Goal: Task Accomplishment & Management: Manage account settings

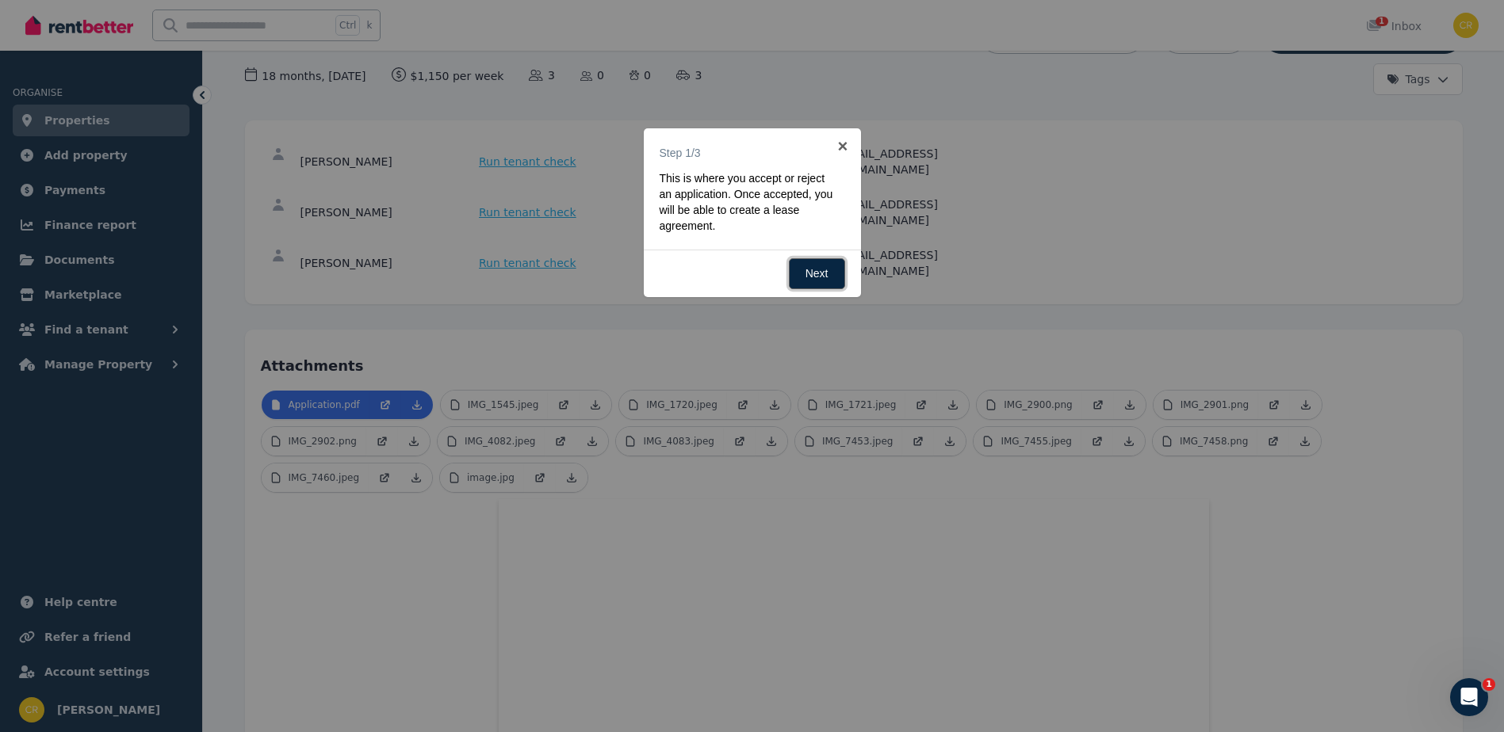
scroll to position [159, 0]
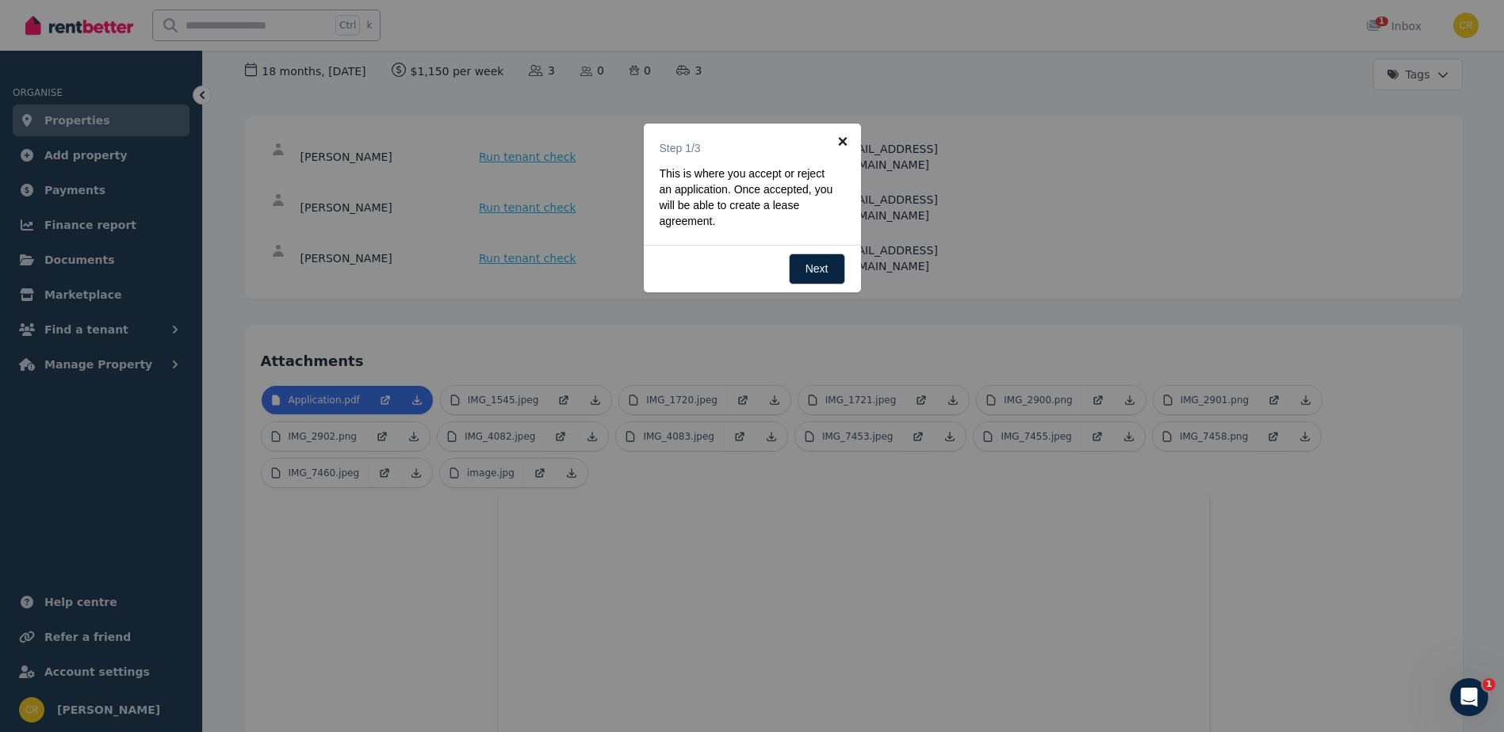
click at [838, 142] on link "×" at bounding box center [843, 142] width 36 height 36
click at [838, 142] on div "[EMAIL_ADDRESS][DOMAIN_NAME]" at bounding box center [923, 157] width 174 height 32
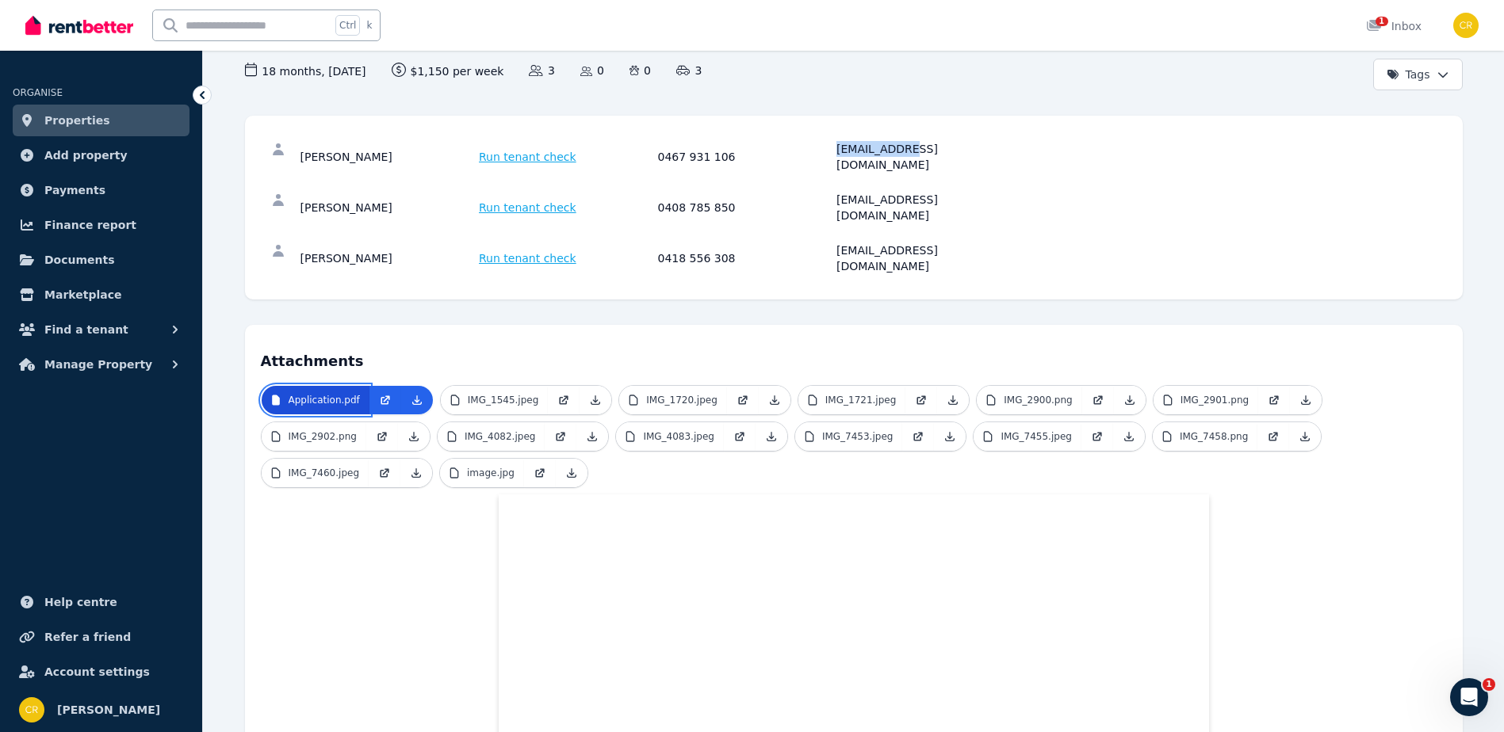
click at [349, 394] on p "Application.pdf" at bounding box center [324, 400] width 71 height 13
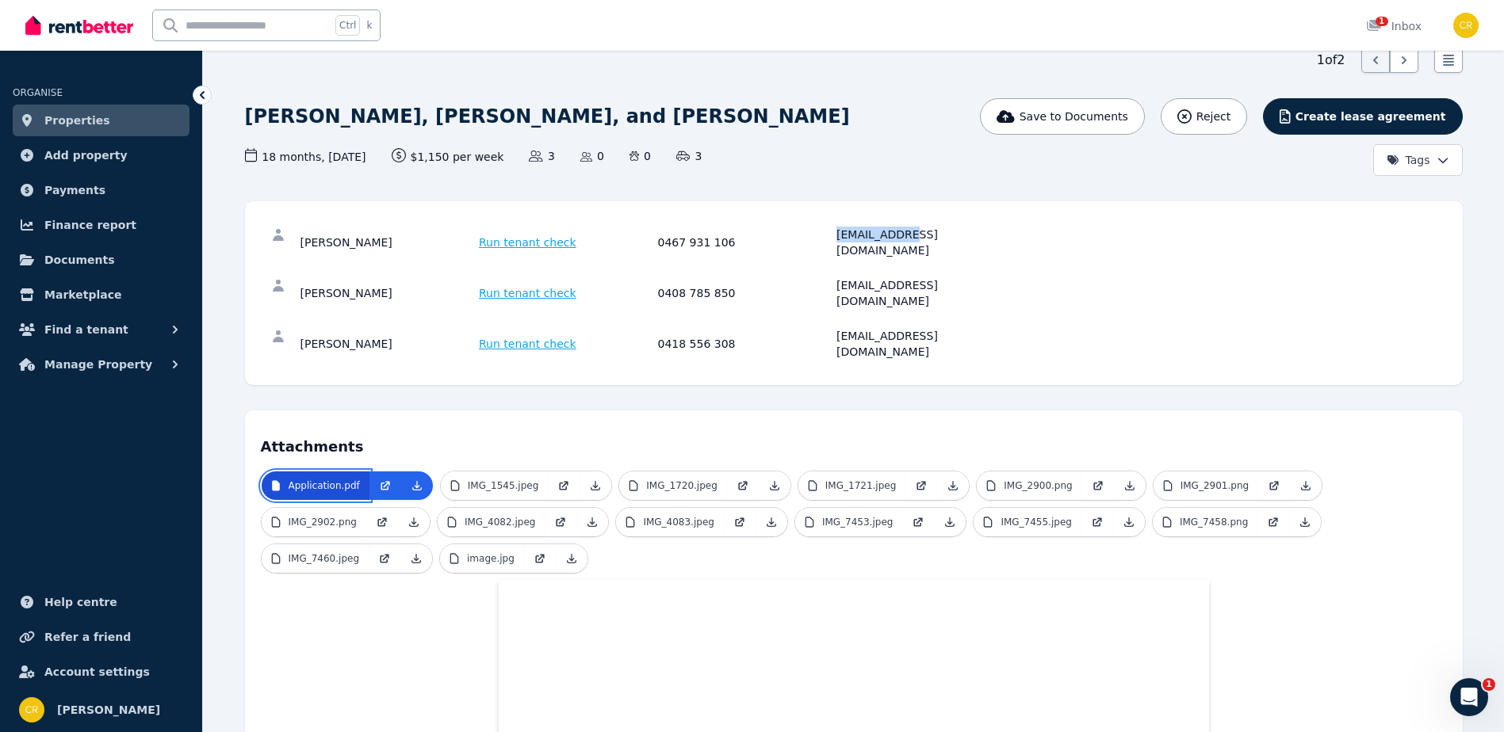
scroll to position [0, 0]
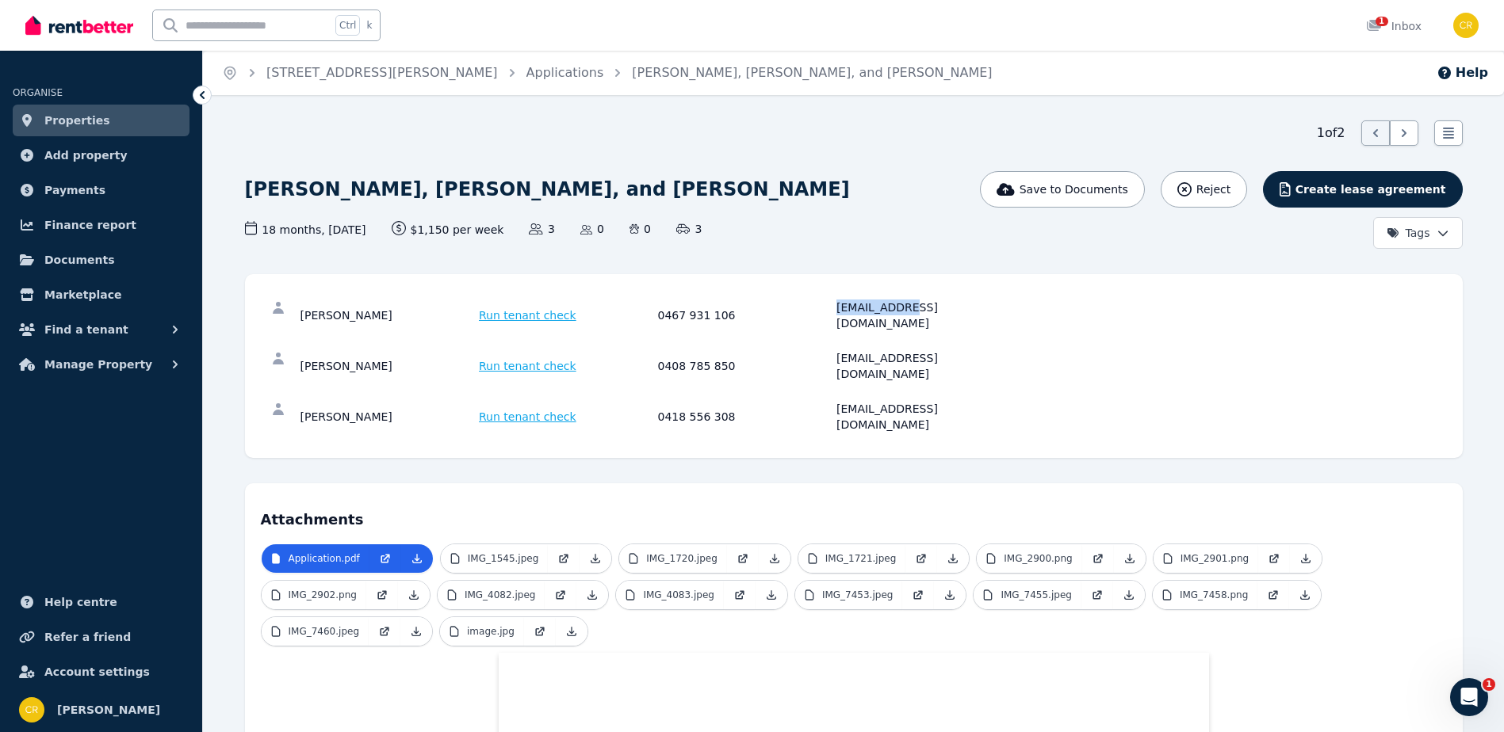
click at [67, 121] on span "Properties" at bounding box center [77, 120] width 66 height 19
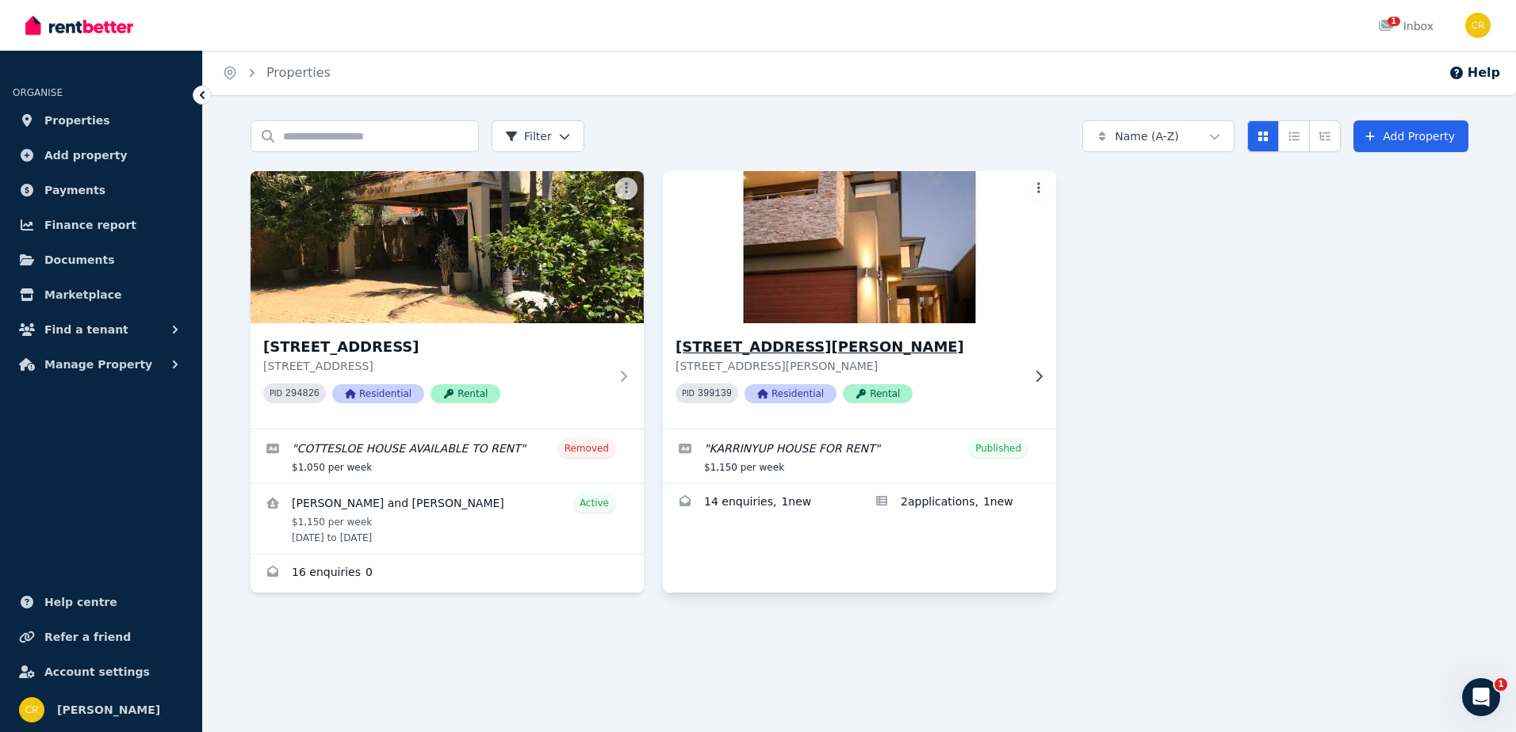
click at [805, 351] on h3 "[STREET_ADDRESS][PERSON_NAME]" at bounding box center [848, 347] width 346 height 22
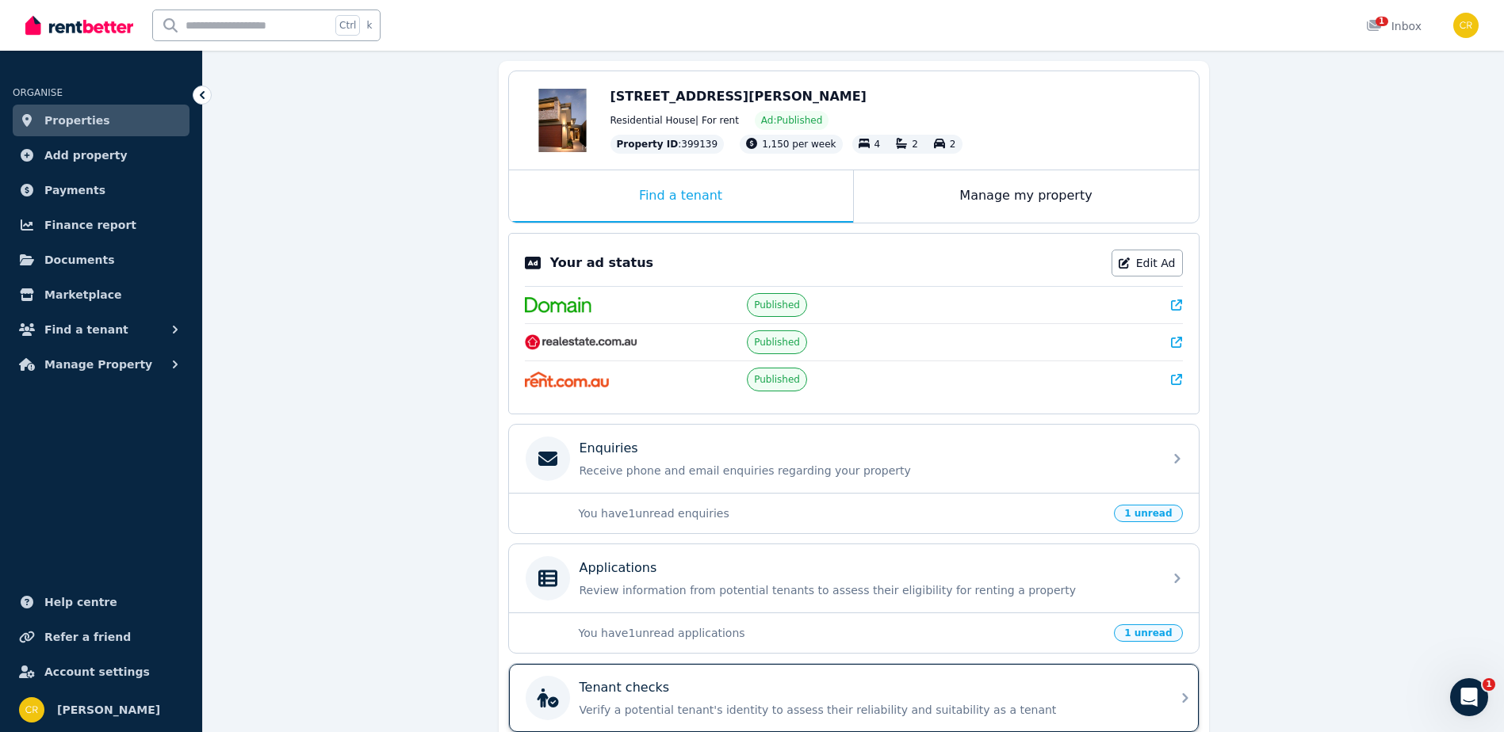
scroll to position [135, 0]
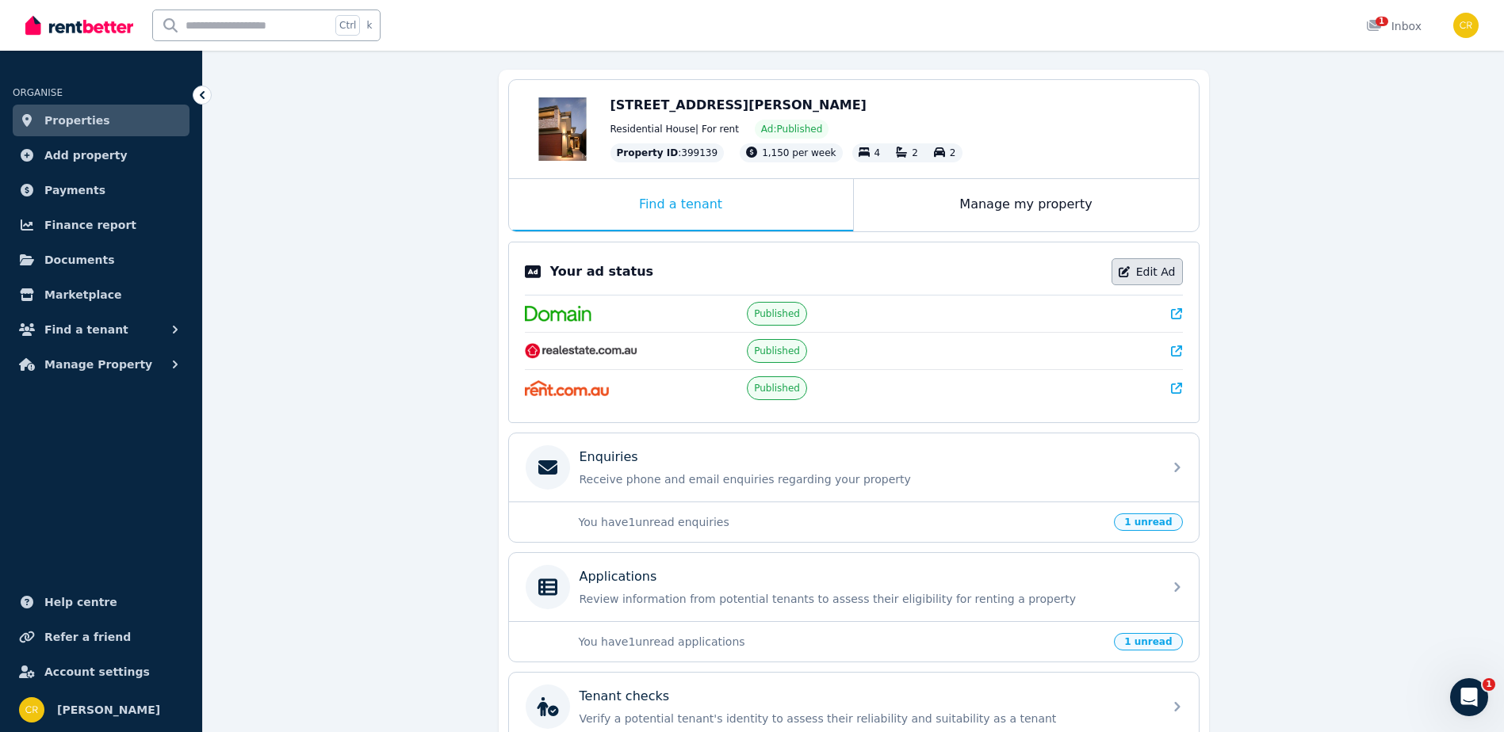
click at [1151, 271] on link "Edit Ad" at bounding box center [1146, 271] width 71 height 27
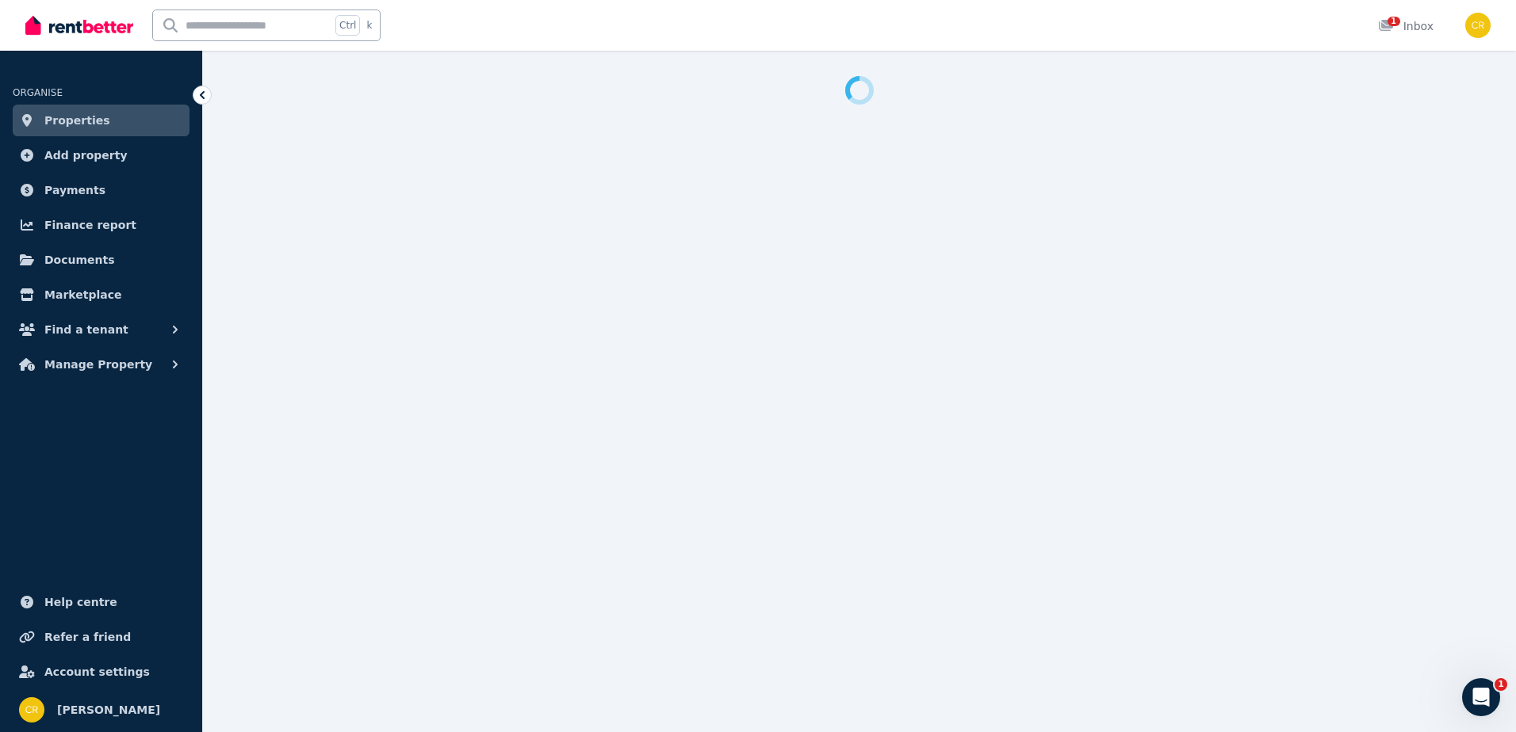
select select "**"
select select "**********"
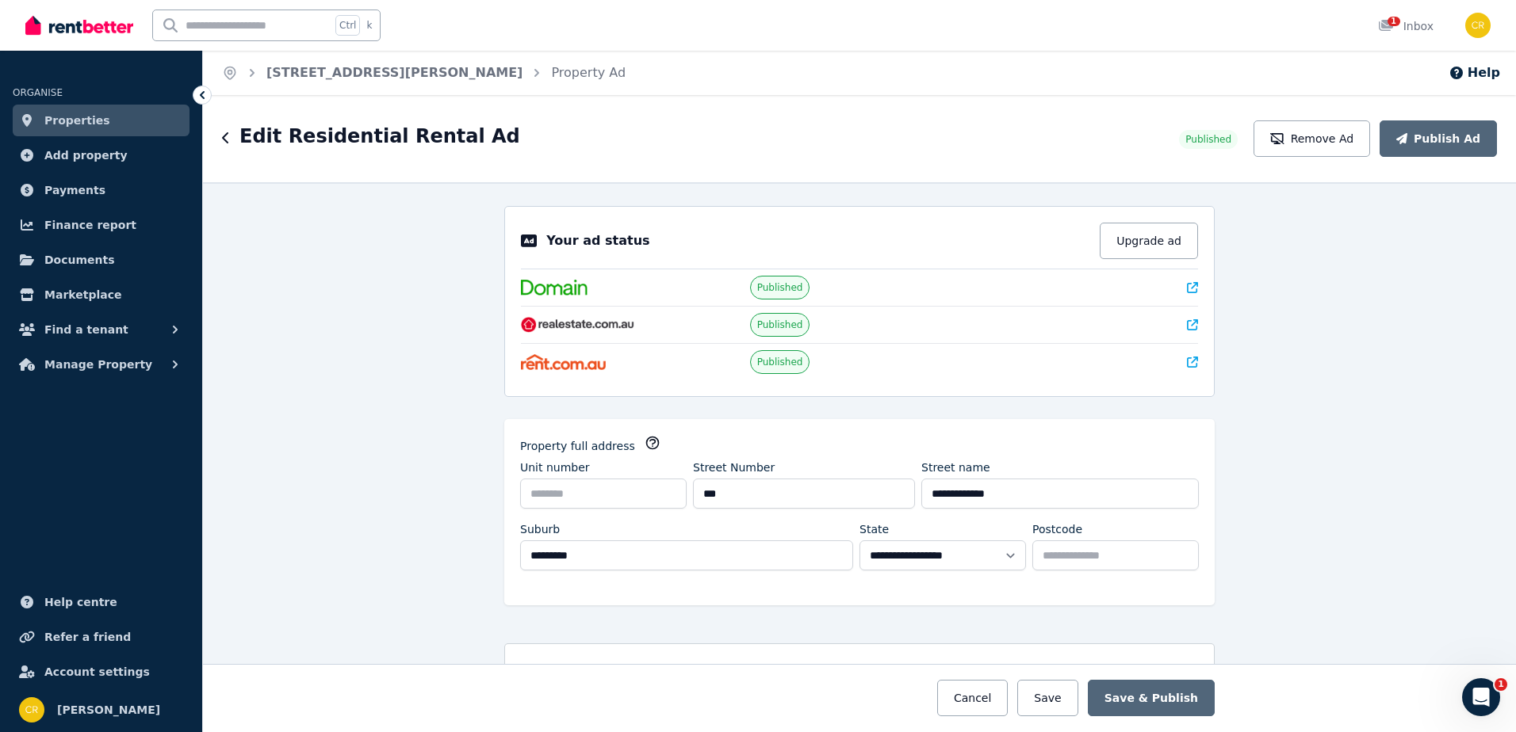
click at [362, 462] on div "**********" at bounding box center [859, 457] width 1313 height 550
click at [225, 140] on icon "button" at bounding box center [225, 137] width 6 height 11
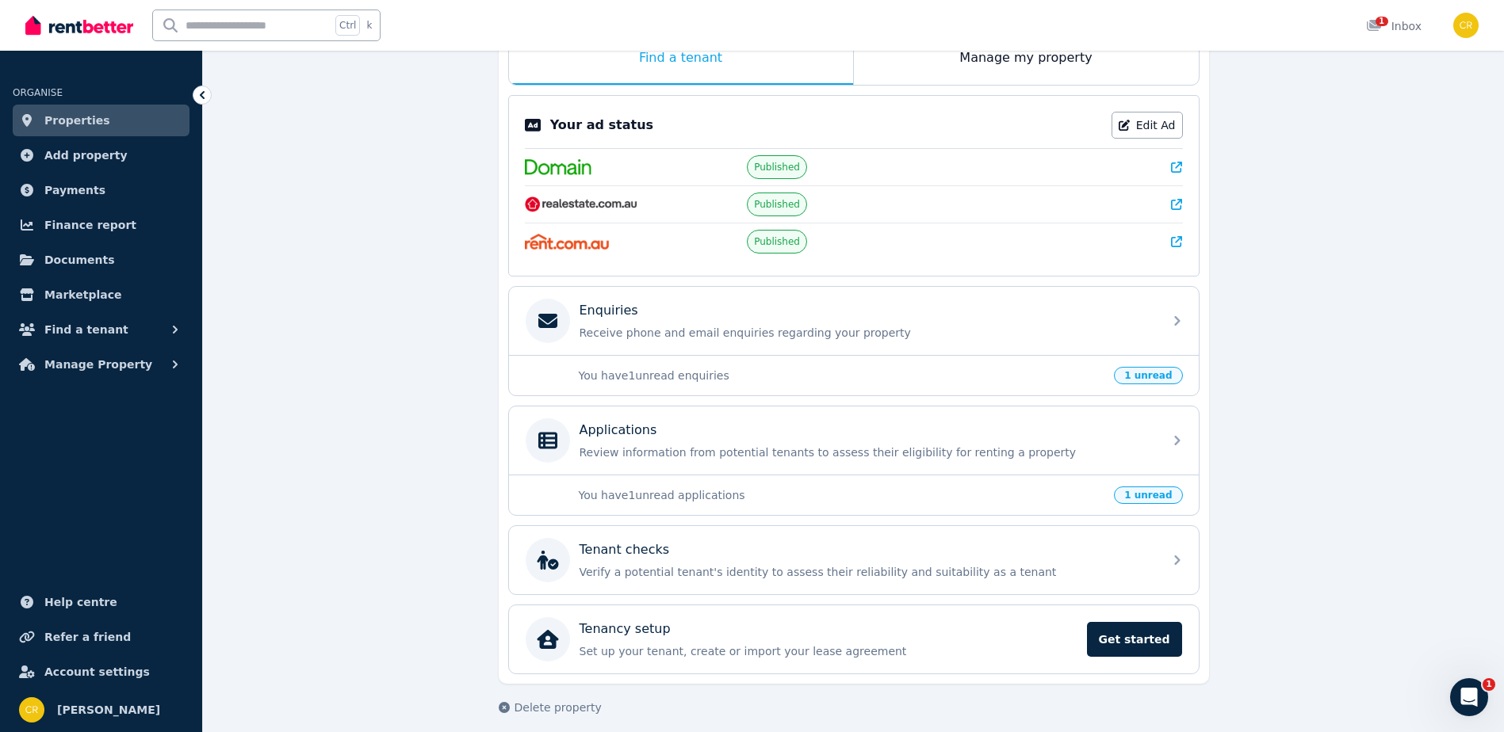
scroll to position [293, 0]
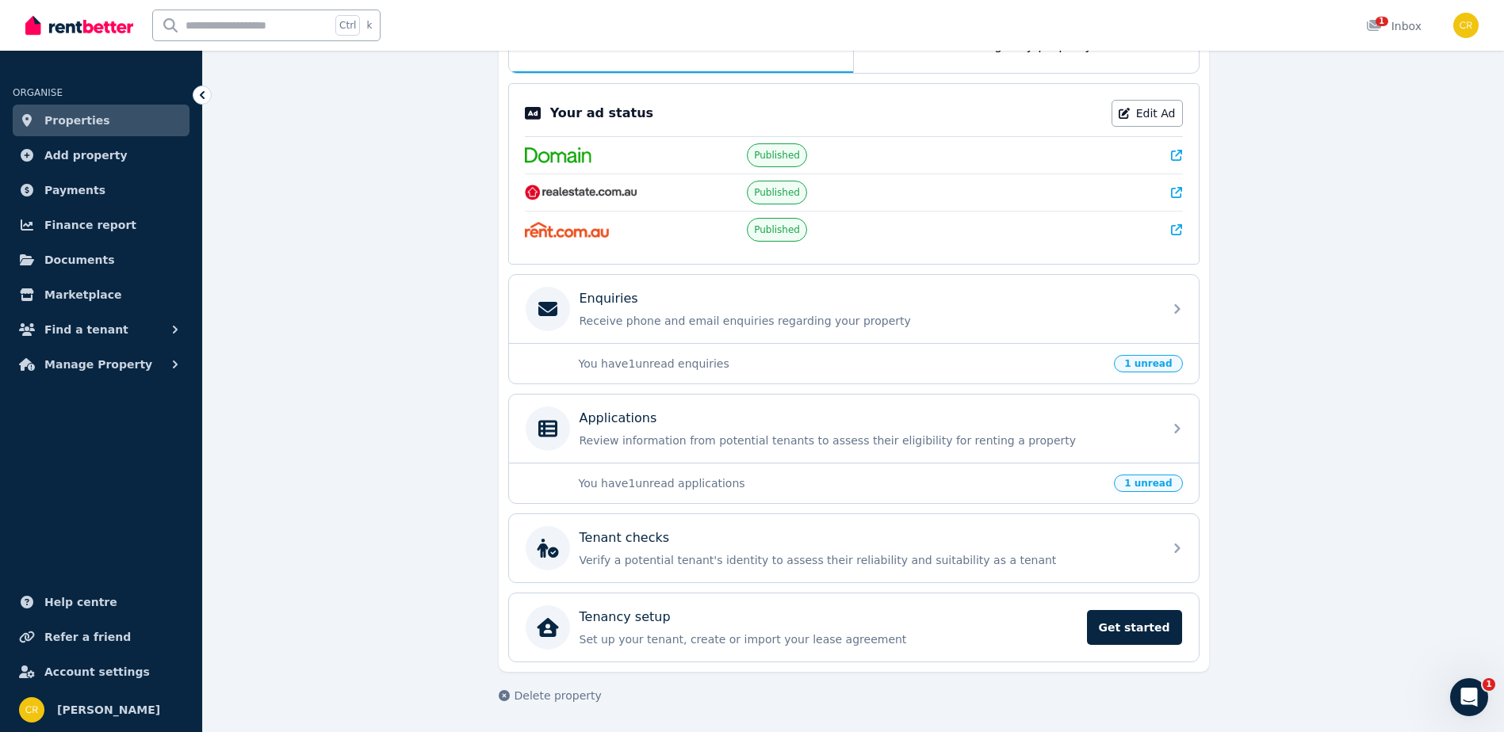
click at [1150, 487] on span "1 unread" at bounding box center [1148, 483] width 68 height 17
click at [1146, 484] on span "1 unread" at bounding box center [1148, 483] width 68 height 17
click at [1136, 479] on span "1 unread" at bounding box center [1148, 483] width 68 height 17
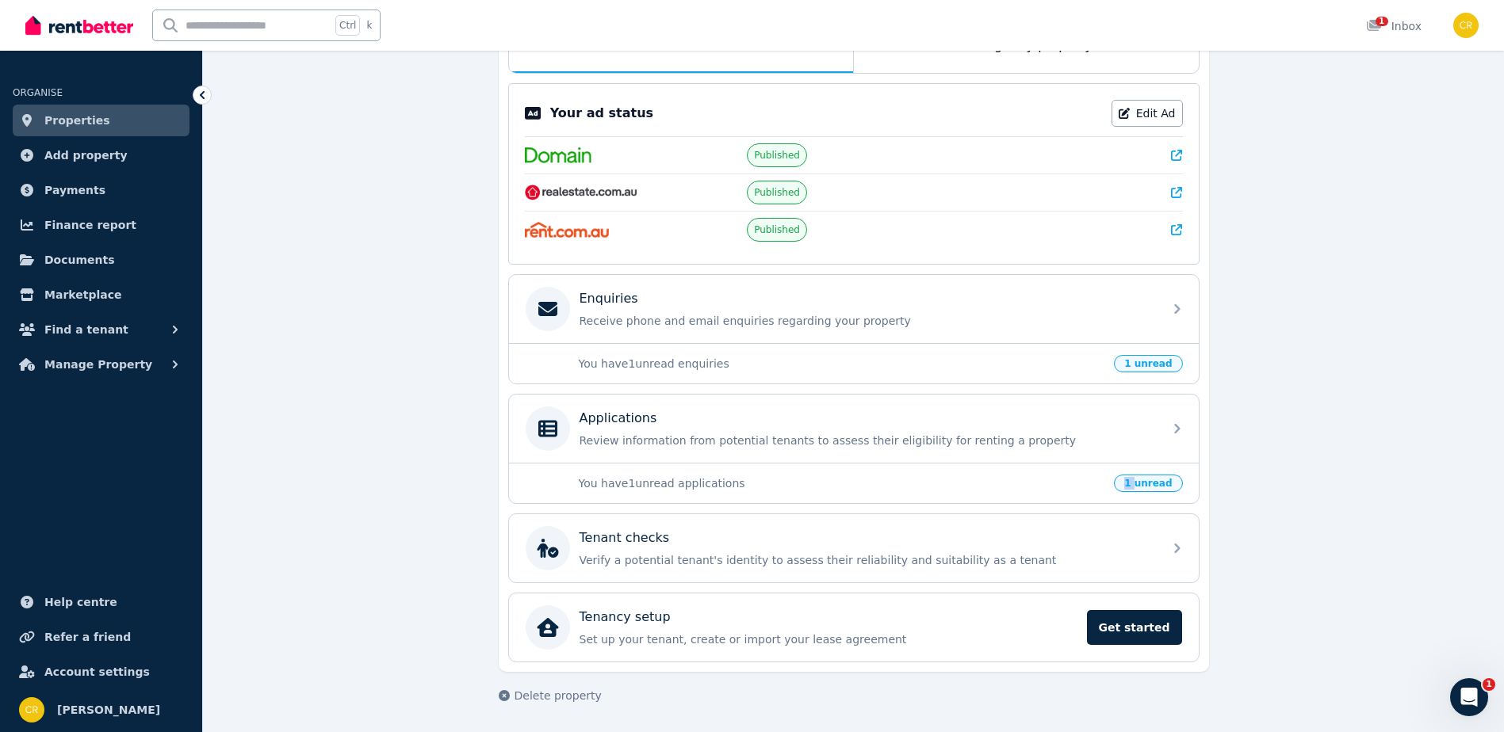
click at [1136, 479] on span "1 unread" at bounding box center [1148, 483] width 68 height 17
drag, startPoint x: 1136, startPoint y: 479, endPoint x: 1166, endPoint y: 484, distance: 30.6
click at [1166, 484] on span "1 unread" at bounding box center [1148, 483] width 68 height 17
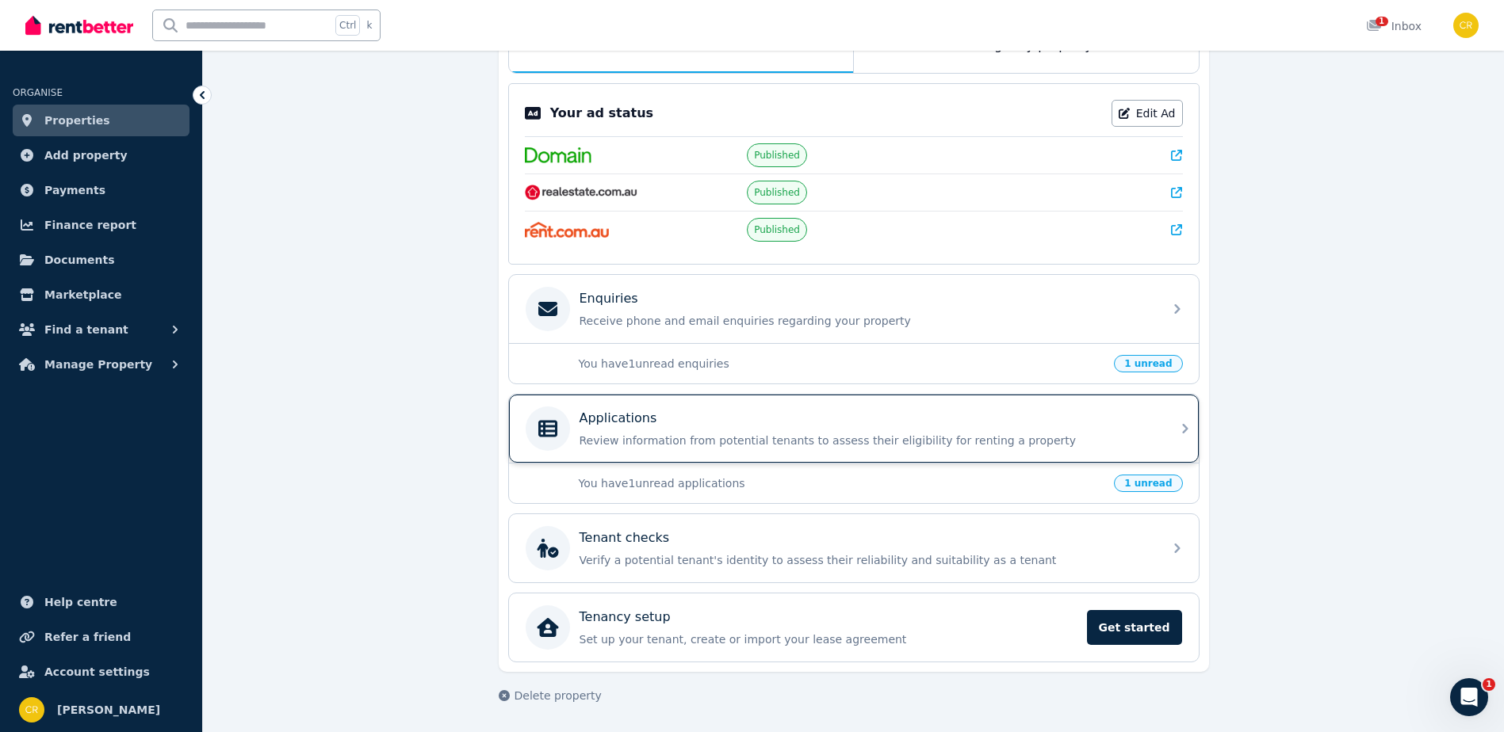
click at [1186, 430] on icon at bounding box center [1185, 429] width 6 height 10
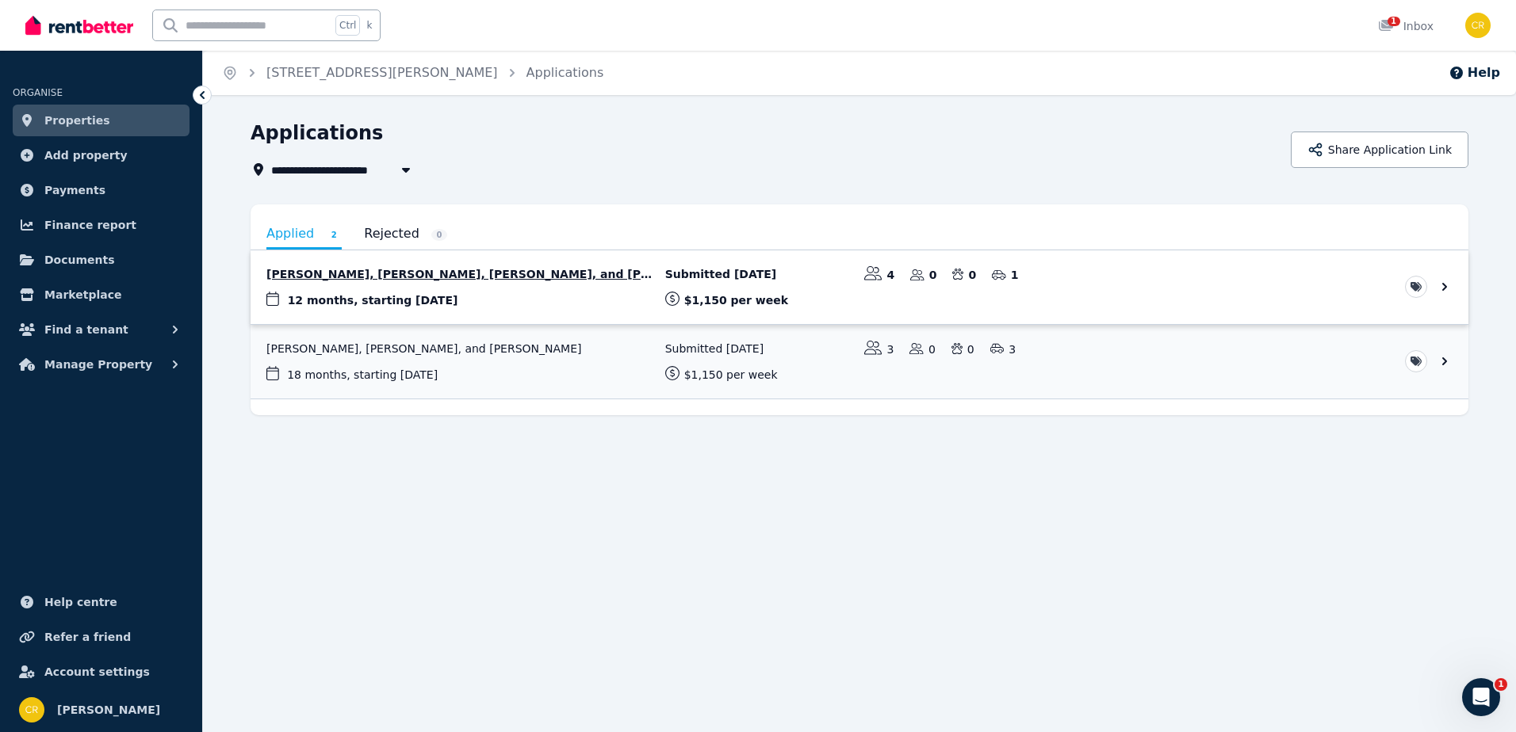
click at [1445, 289] on link "View application: Beverly Mitchell, Lorna Ahern, Steven Kenny, and Gavin Tarran…" at bounding box center [859, 287] width 1218 height 74
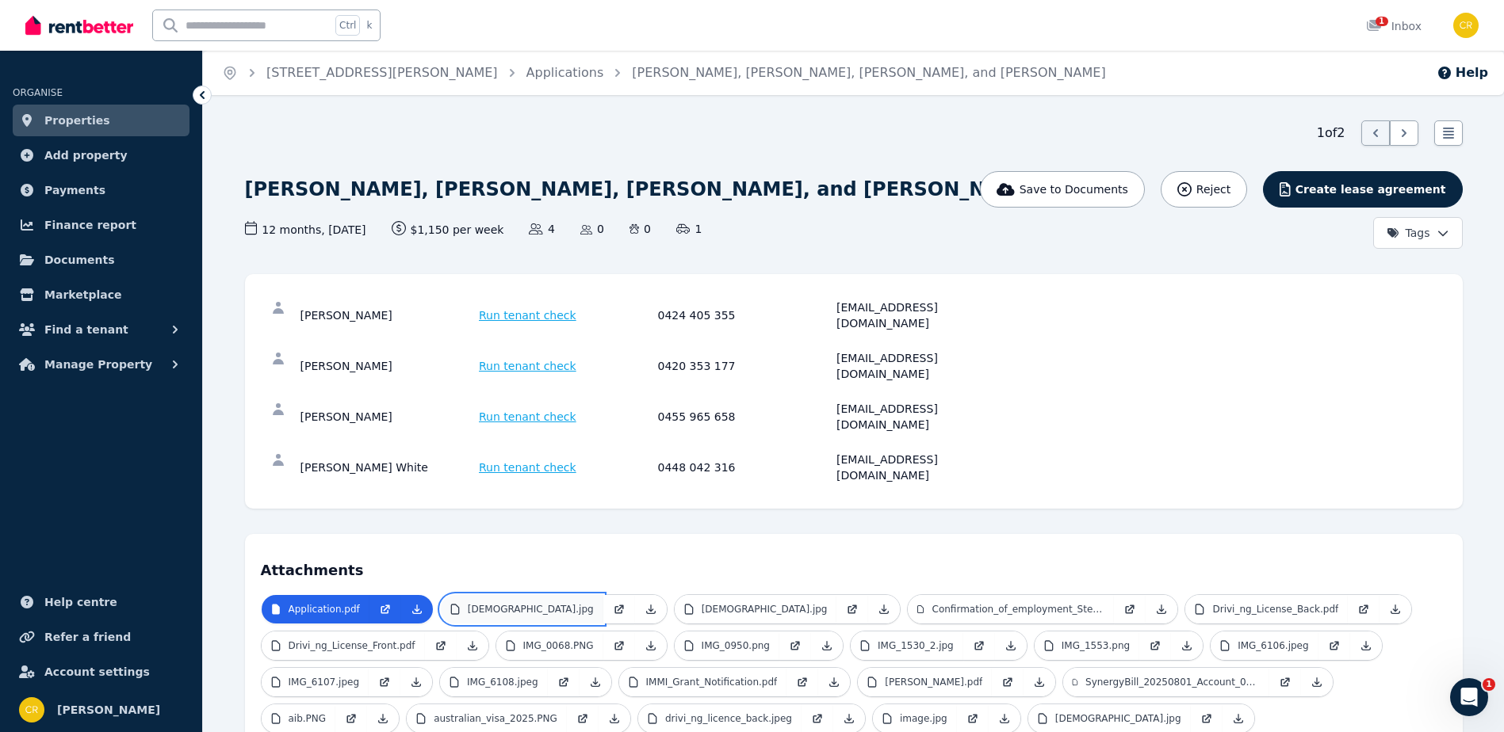
click at [529, 595] on link "[DEMOGRAPHIC_DATA].jpg" at bounding box center [522, 609] width 162 height 29
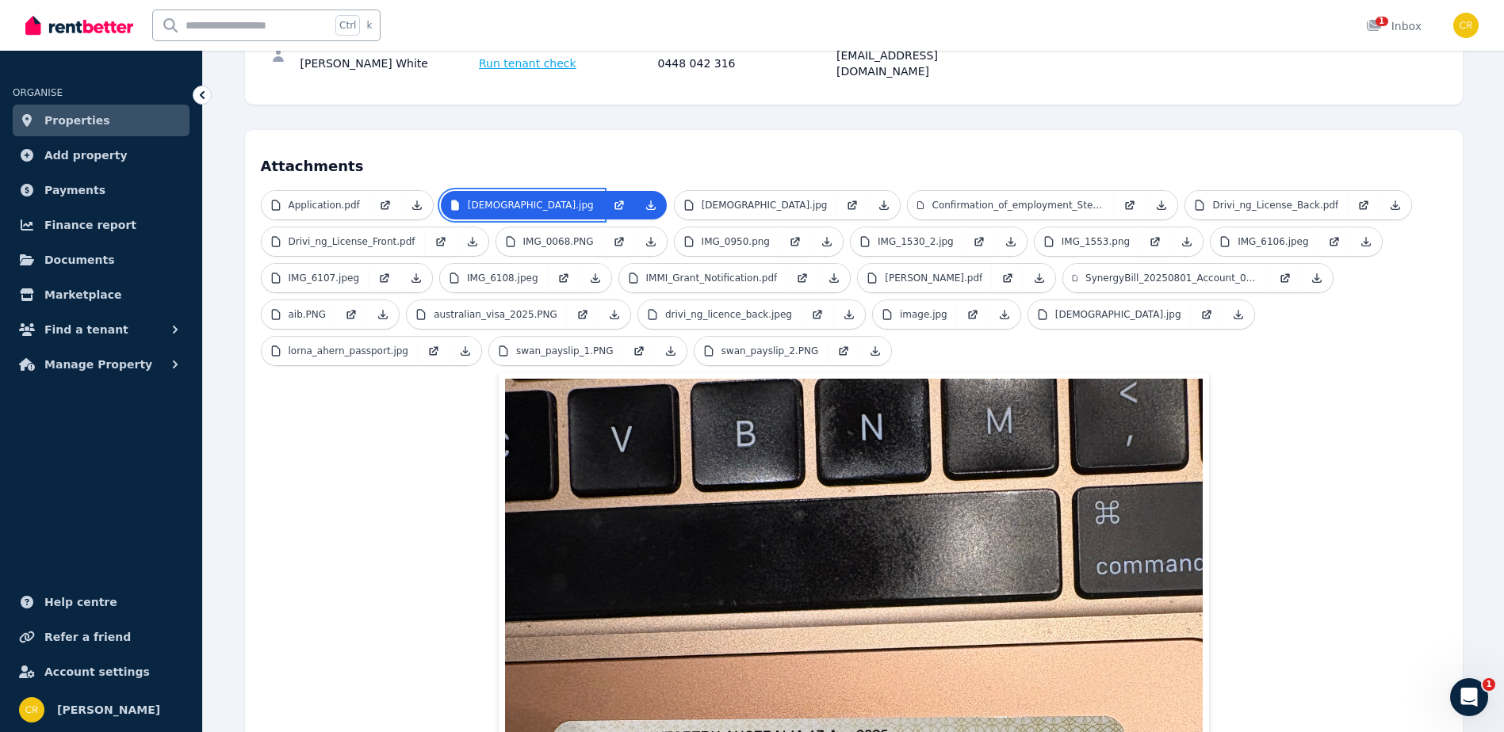
scroll to position [396, 0]
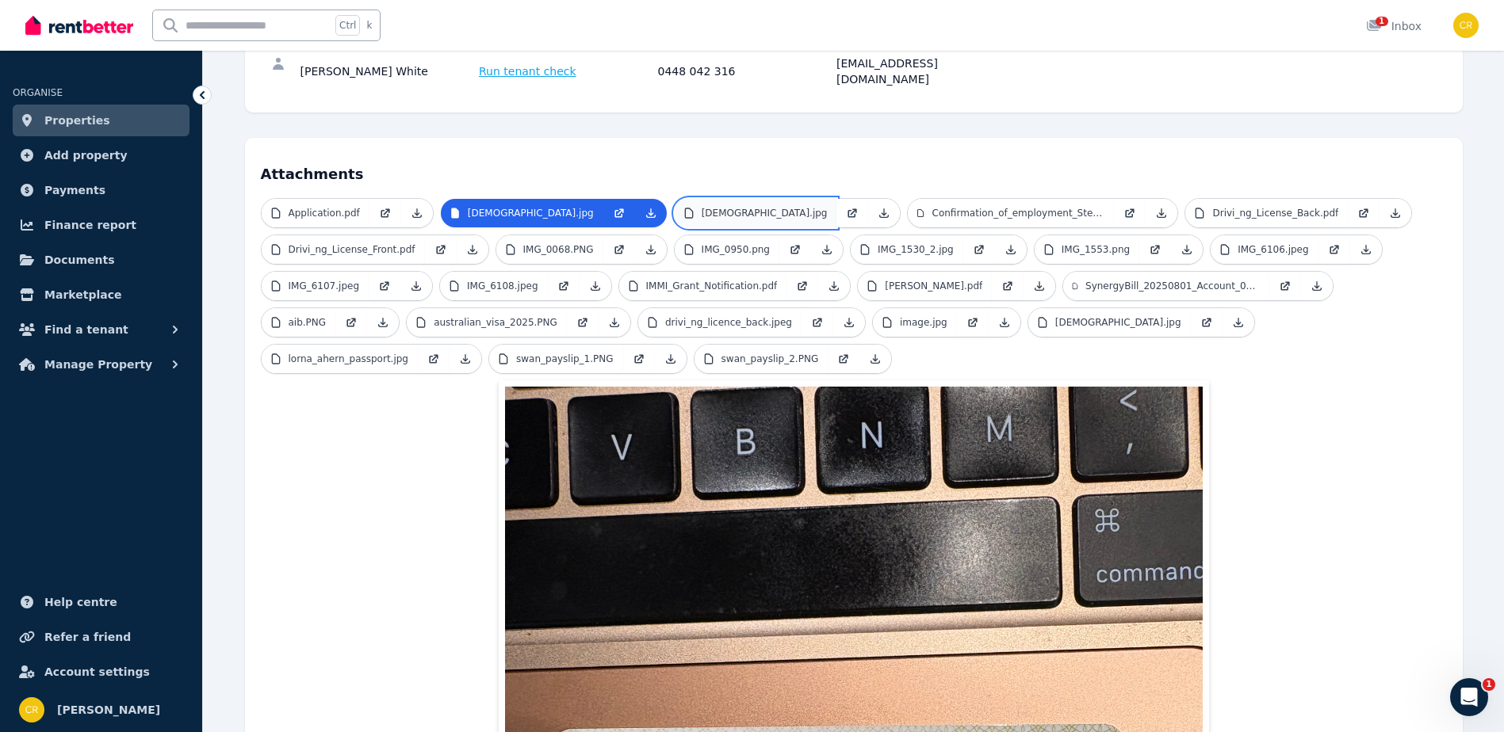
click at [759, 207] on p "[DEMOGRAPHIC_DATA].jpg" at bounding box center [764, 213] width 126 height 13
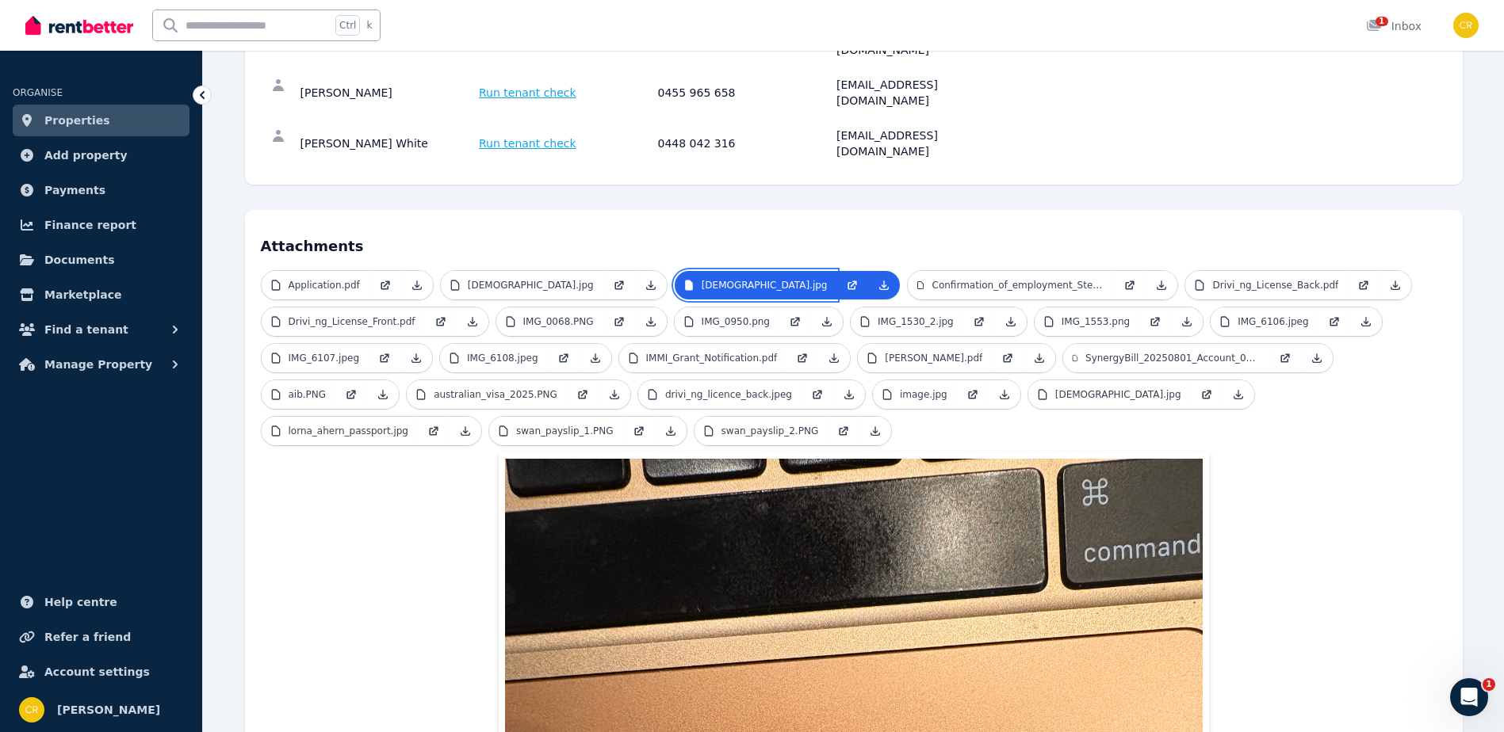
scroll to position [317, 0]
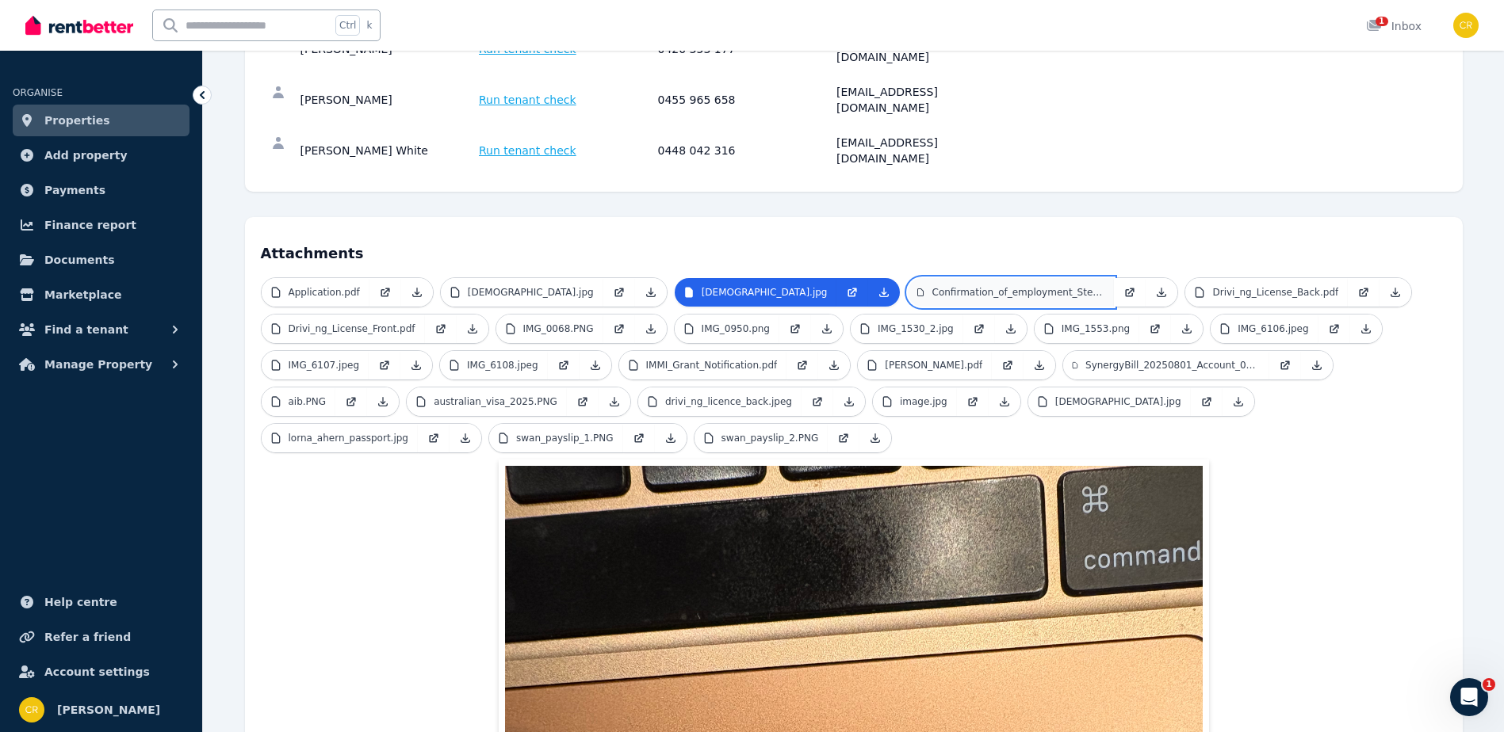
click at [1005, 286] on p "Confirmation_of_employment_Steven_Kenny.pdf" at bounding box center [1018, 292] width 173 height 13
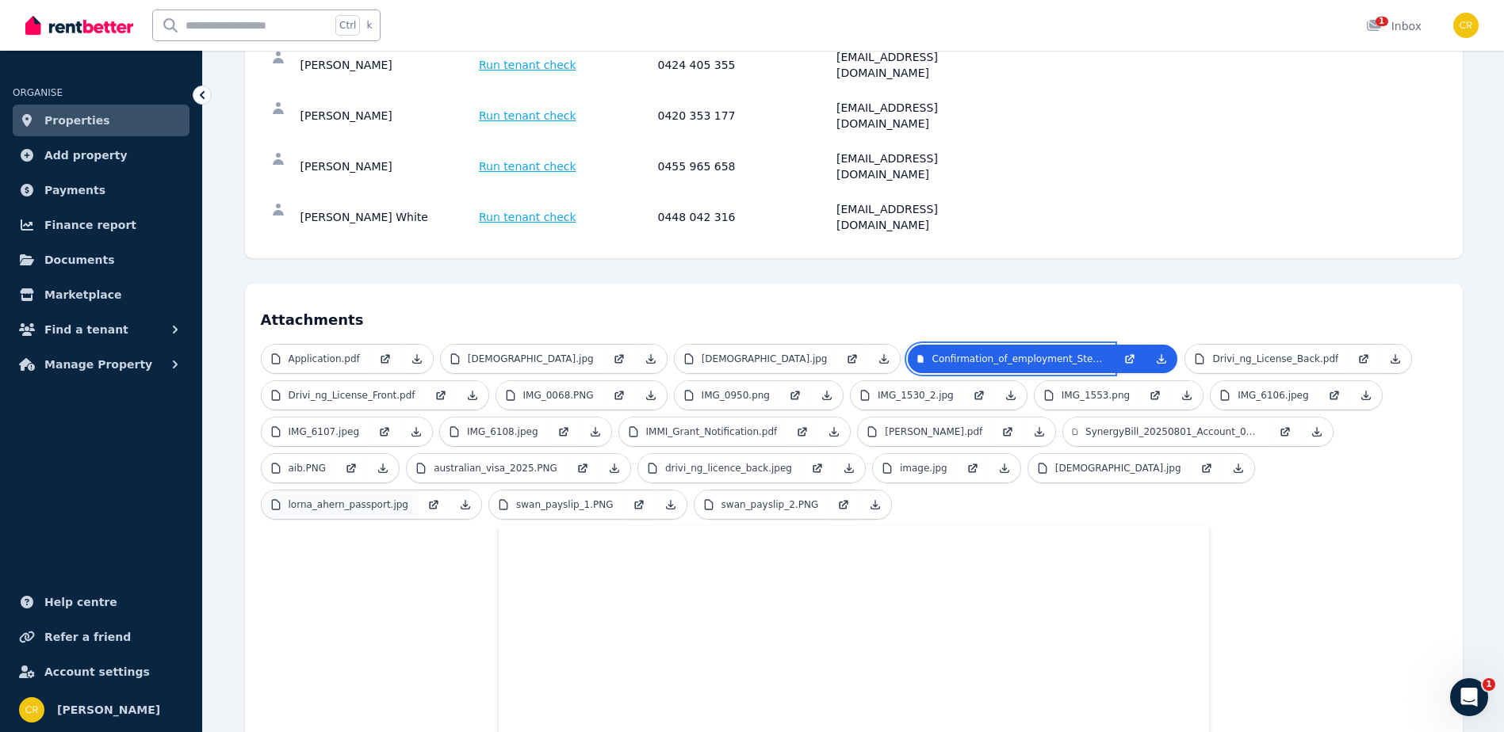
scroll to position [240, 0]
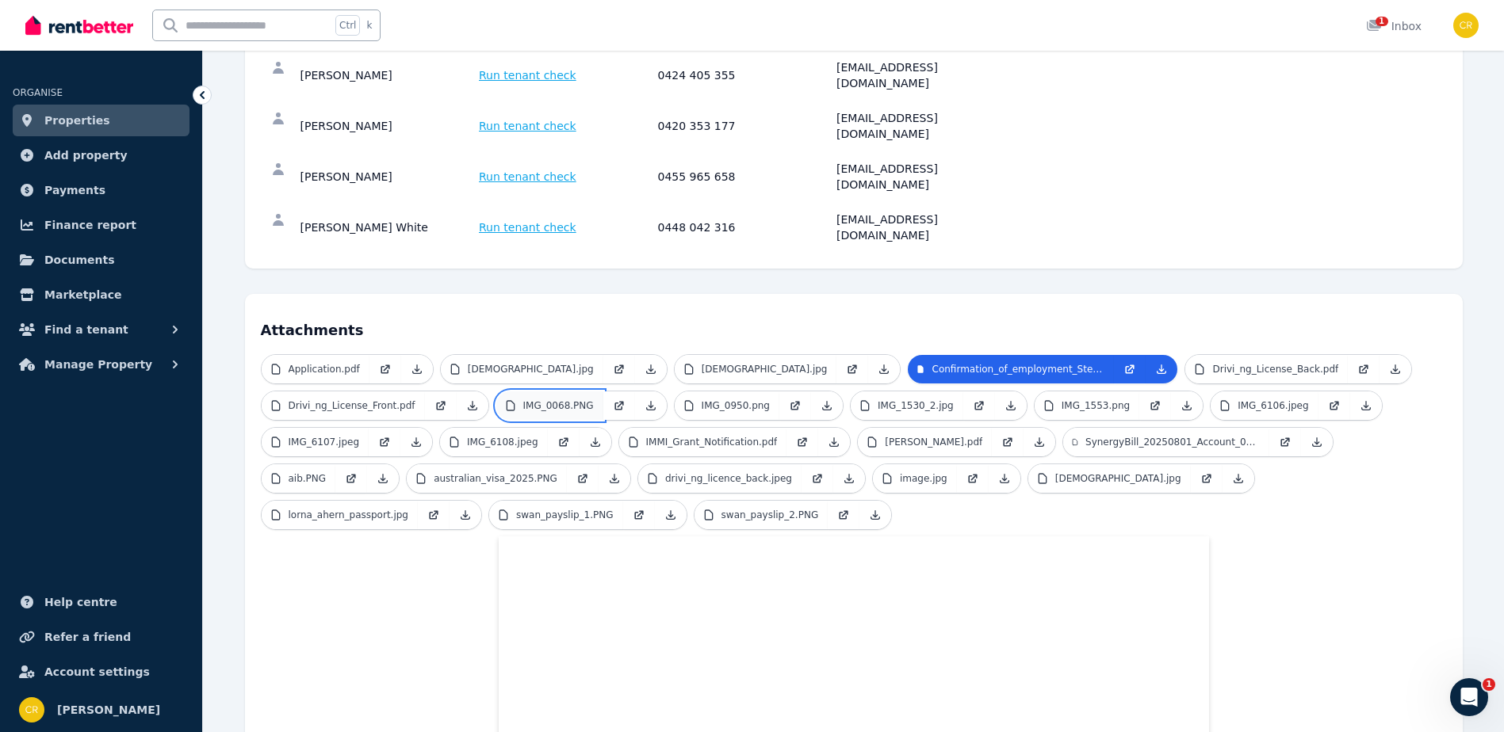
click at [524, 399] on p "IMG_0068.PNG" at bounding box center [558, 405] width 71 height 13
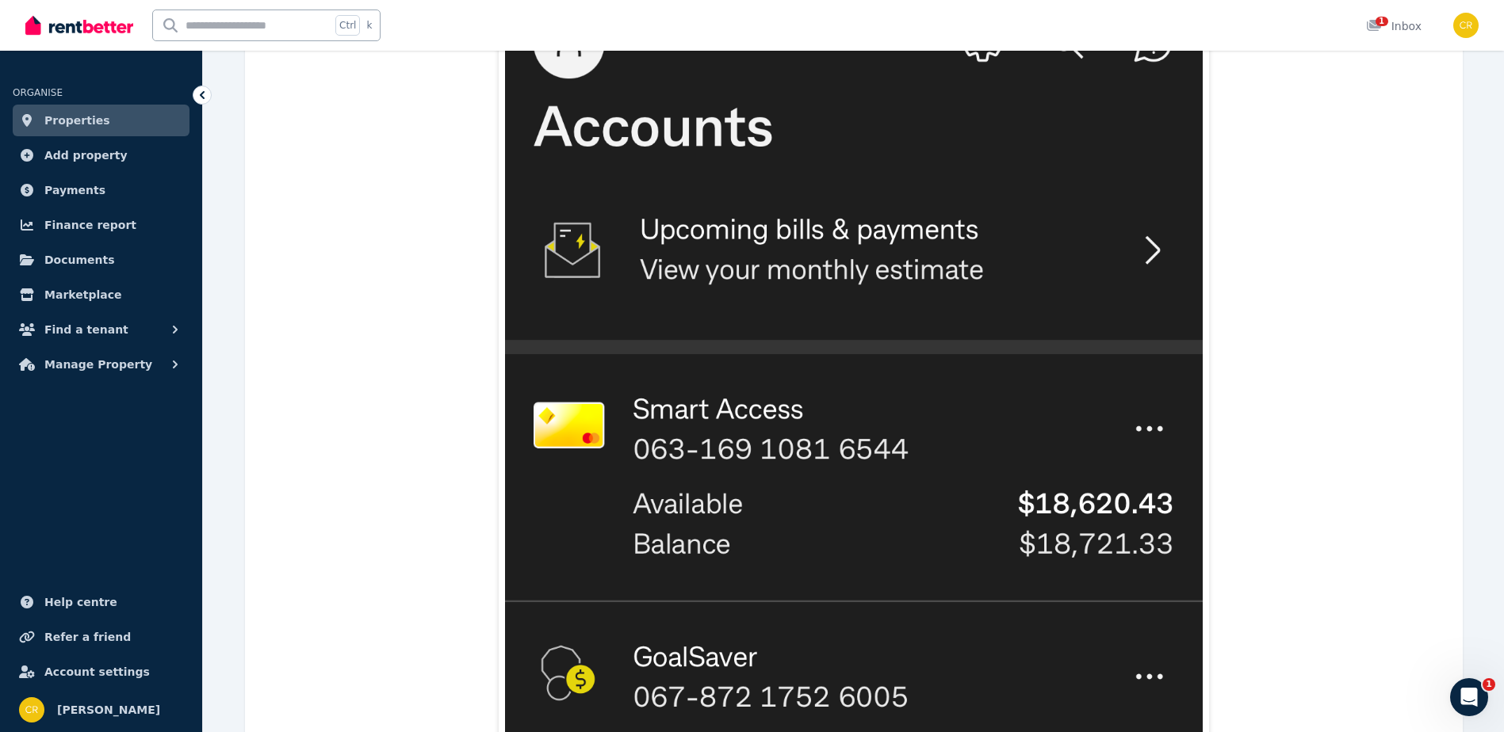
scroll to position [478, 0]
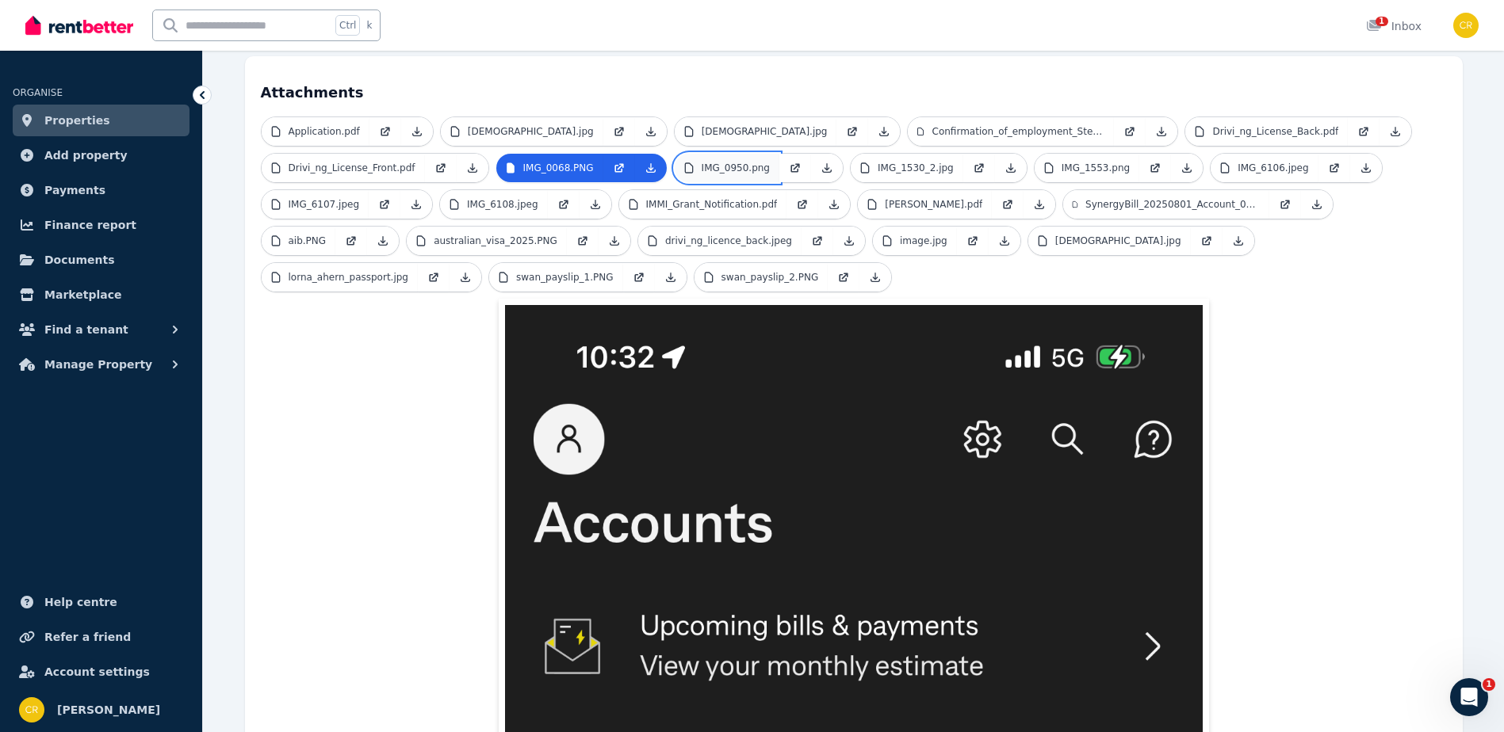
click at [737, 162] on p "IMG_0950.png" at bounding box center [735, 168] width 68 height 13
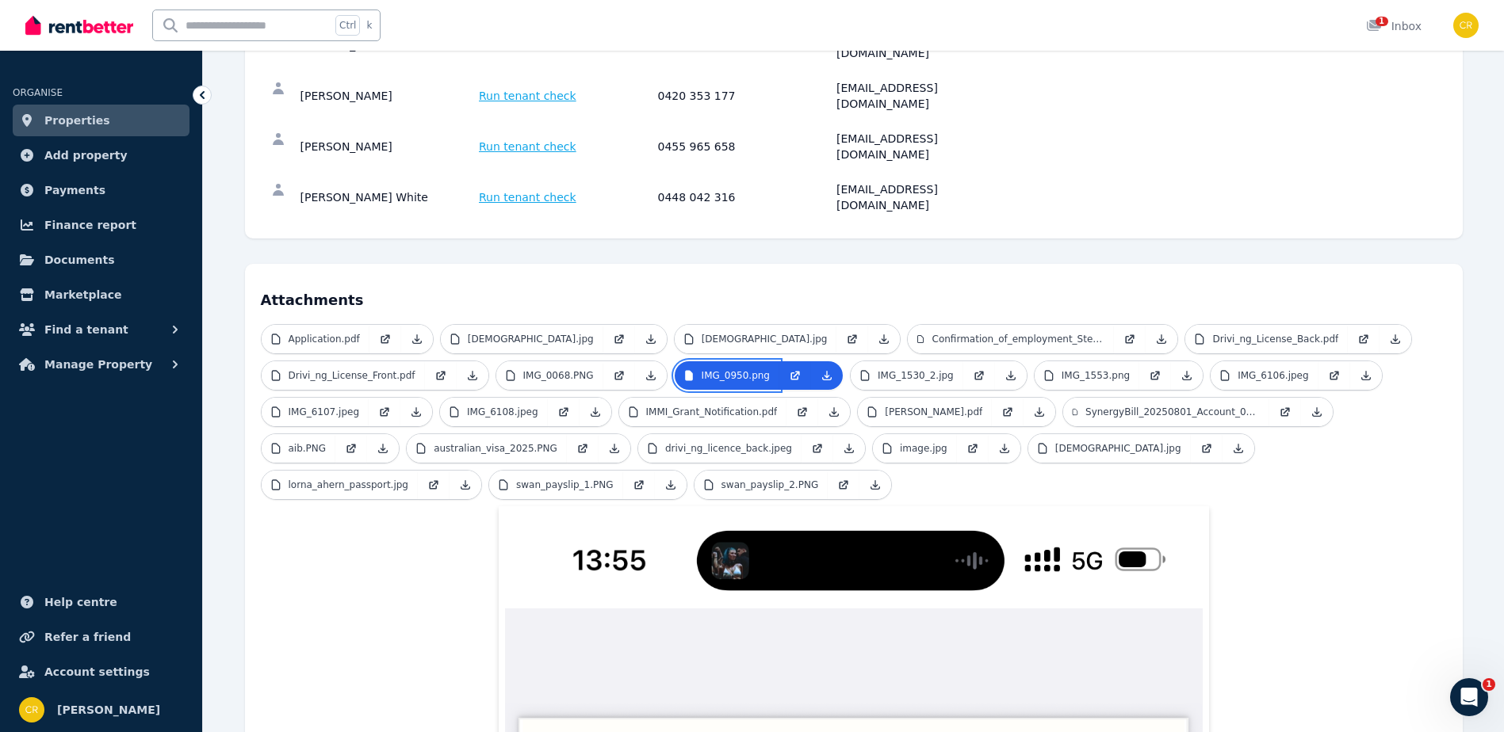
scroll to position [240, 0]
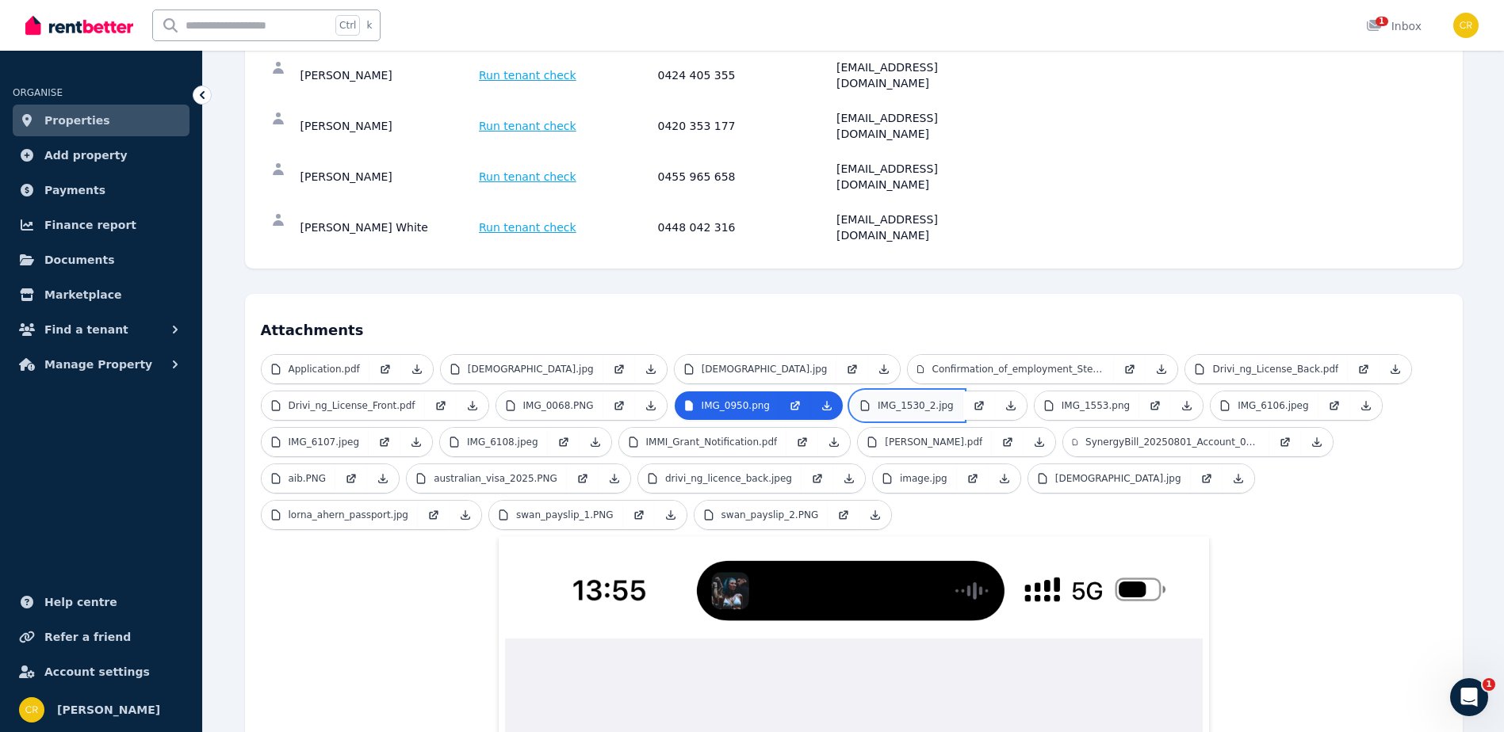
click at [927, 392] on link "IMG_1530_2.jpg" at bounding box center [907, 406] width 113 height 29
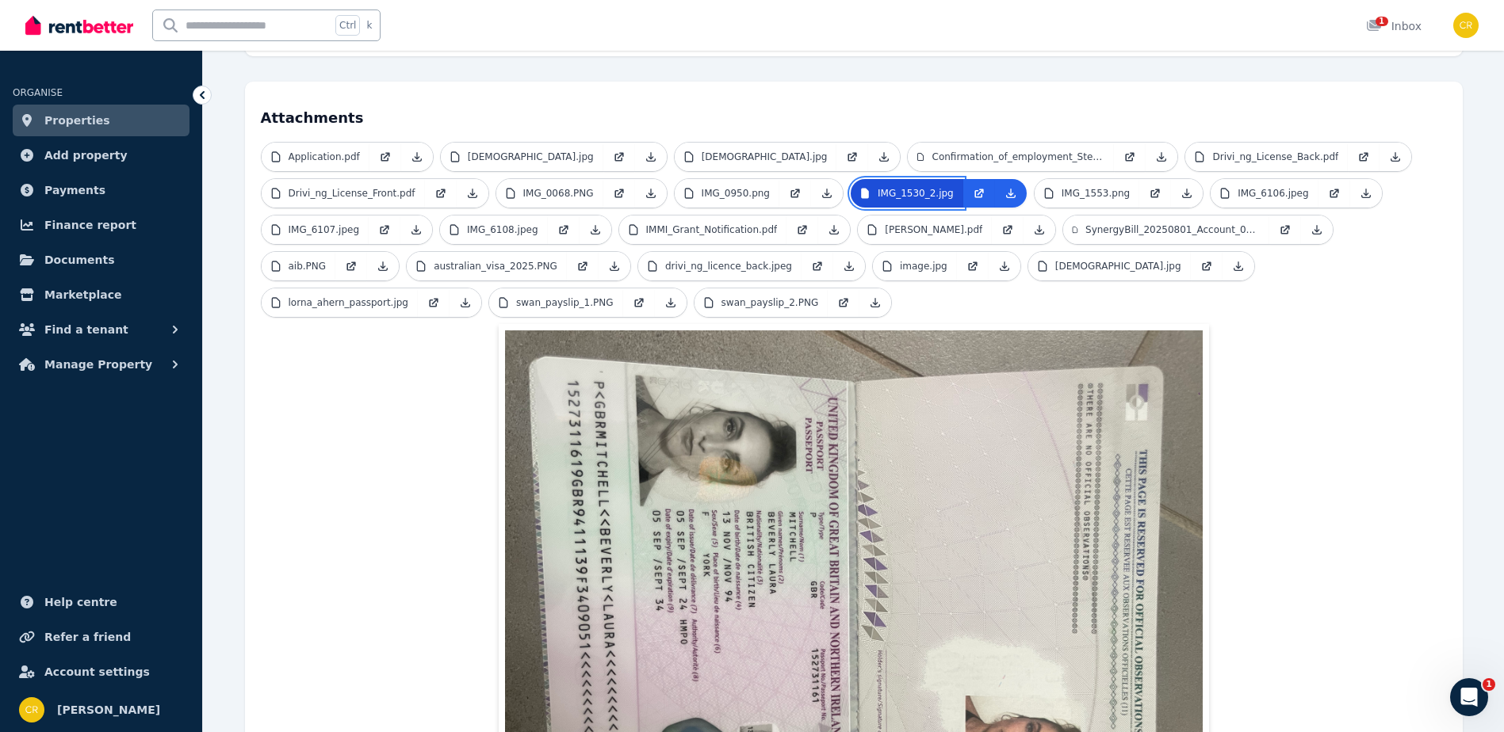
scroll to position [478, 0]
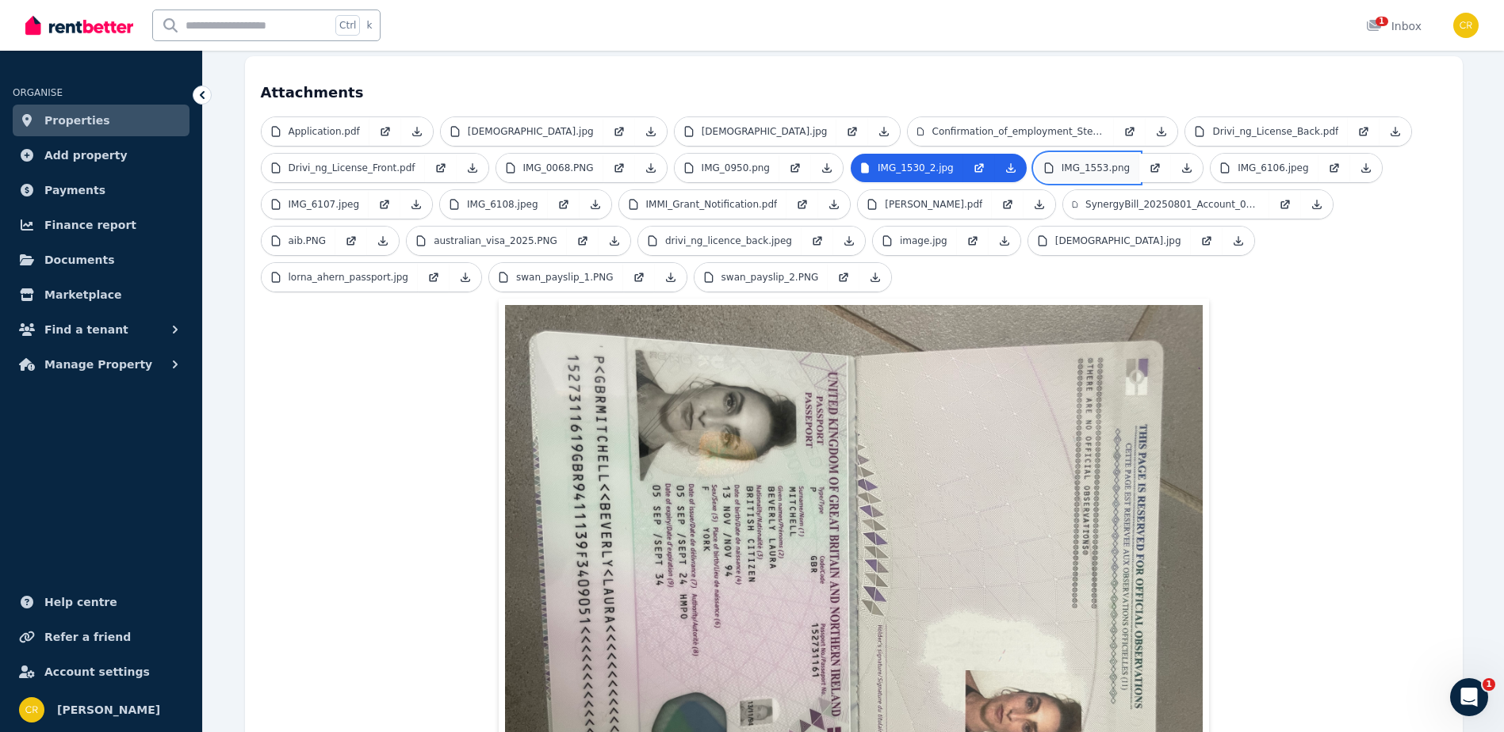
click at [1060, 154] on link "IMG_1553.png" at bounding box center [1086, 168] width 105 height 29
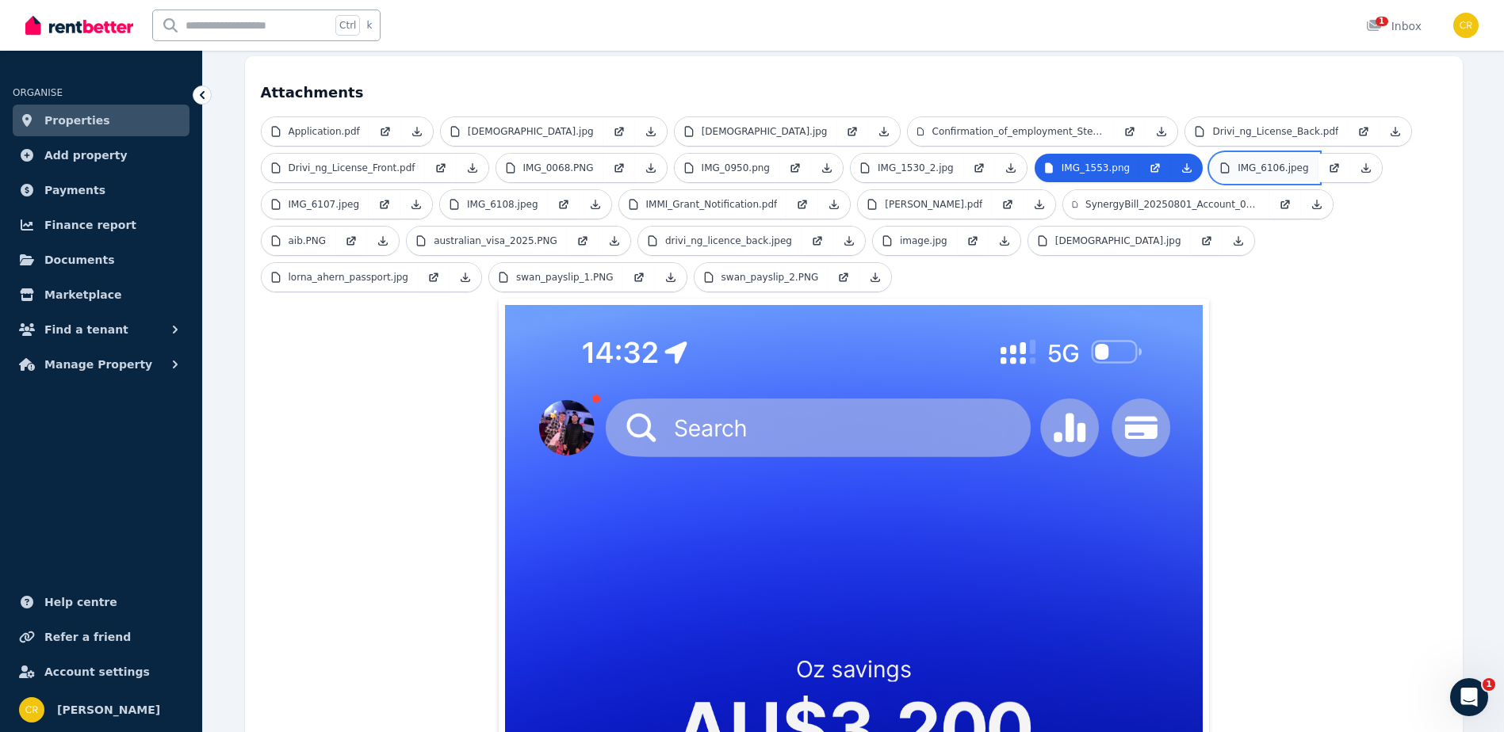
click at [1237, 162] on p "IMG_6106.jpeg" at bounding box center [1272, 168] width 71 height 13
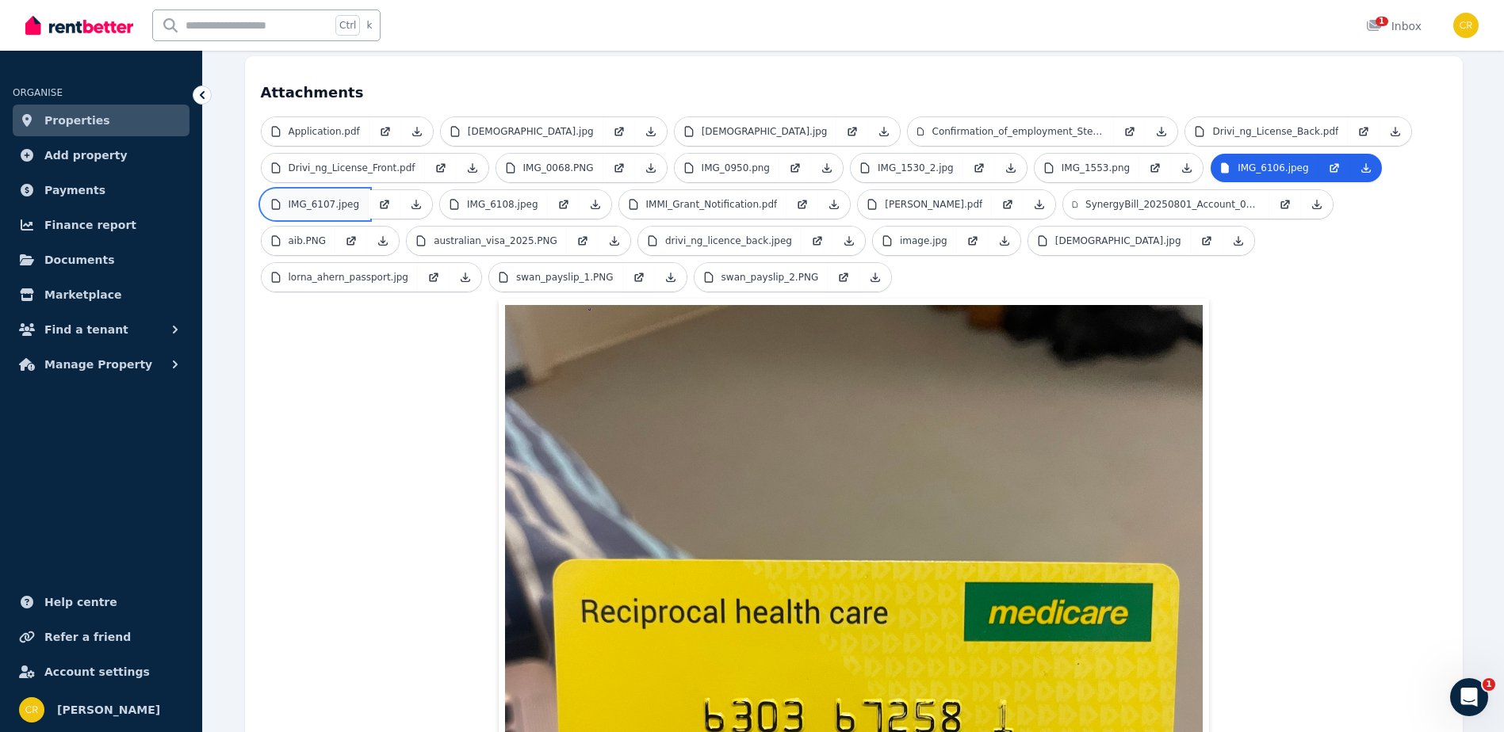
click at [295, 198] on p "IMG_6107.jpeg" at bounding box center [324, 204] width 71 height 13
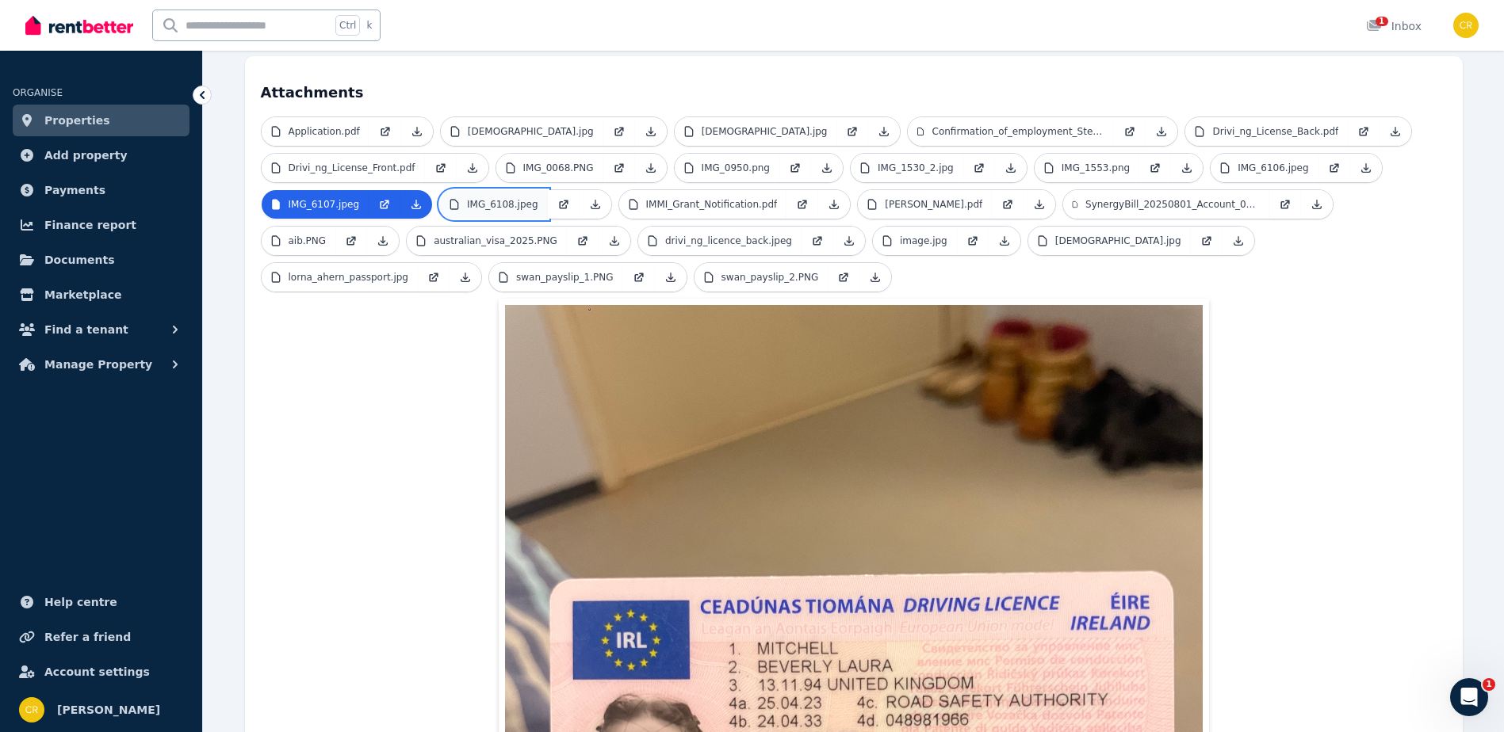
click at [526, 190] on link "IMG_6108.jpeg" at bounding box center [494, 204] width 108 height 29
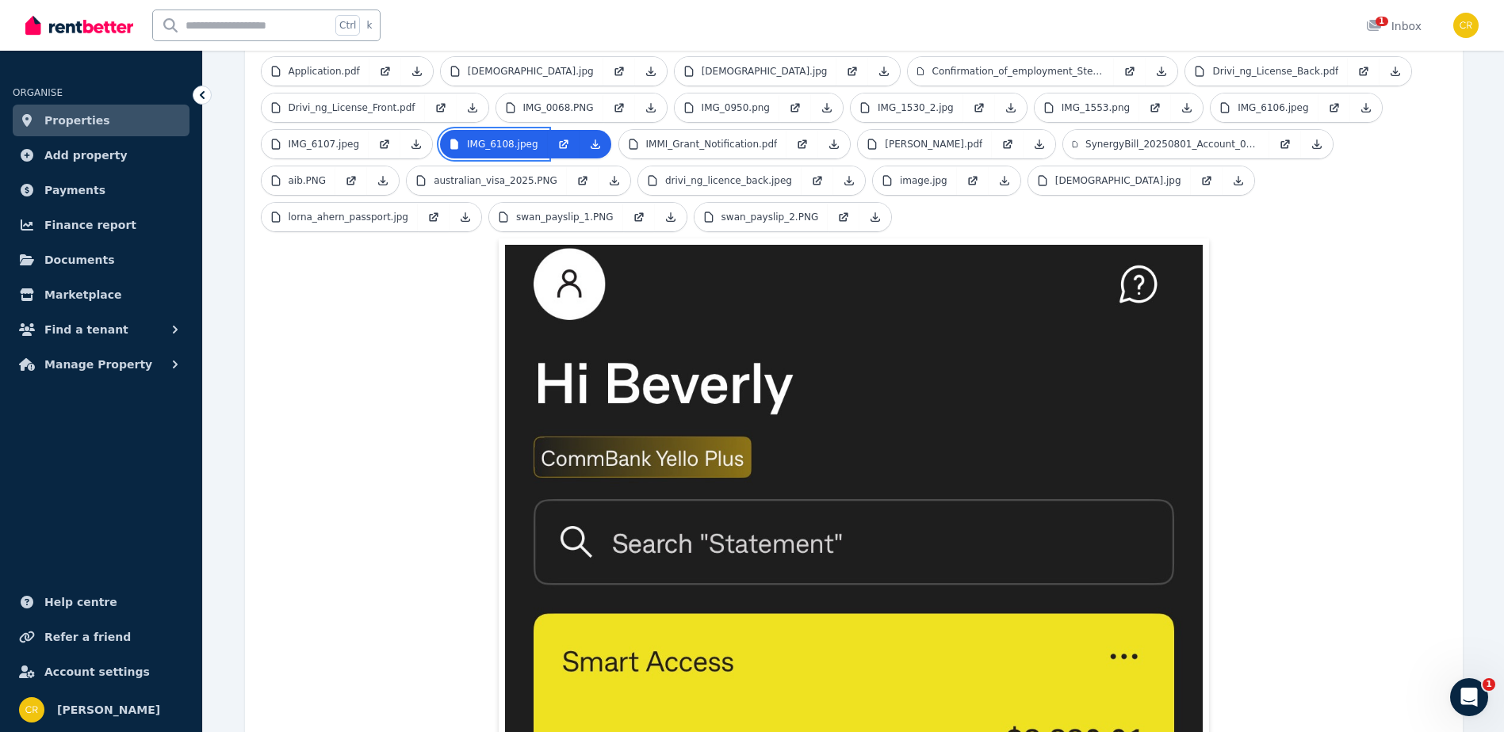
scroll to position [399, 0]
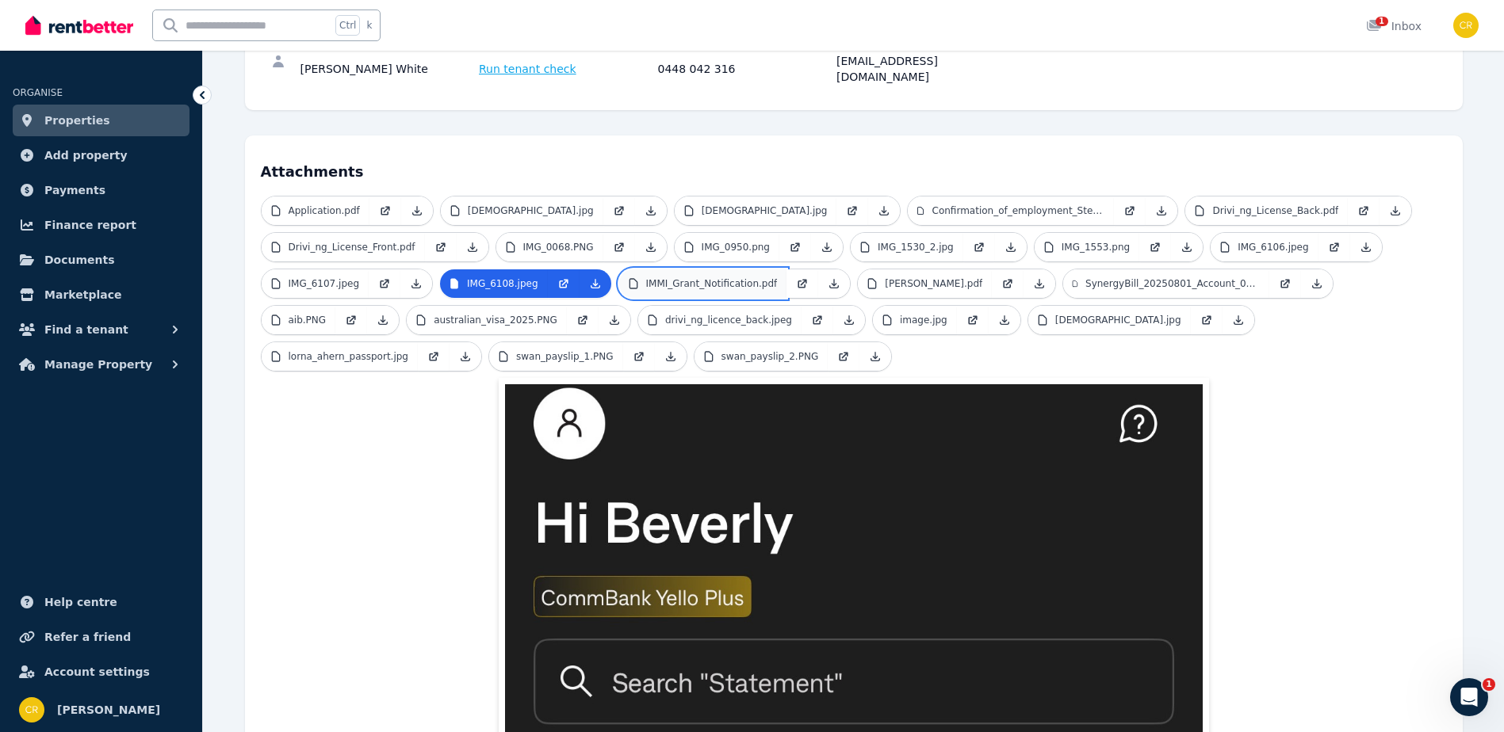
click at [679, 277] on p "IMMI_Grant_Notification.pdf" at bounding box center [712, 283] width 132 height 13
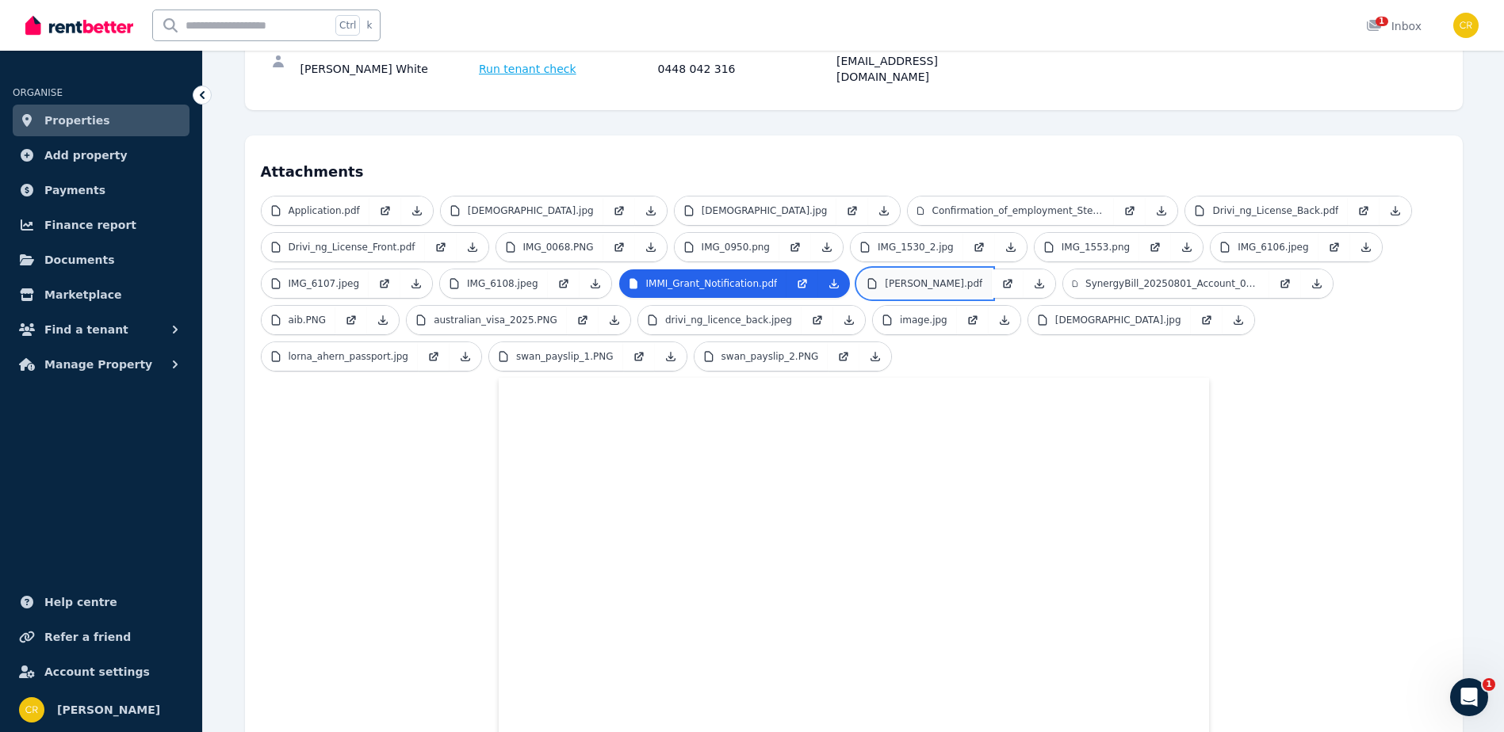
click at [903, 277] on p "[PERSON_NAME].pdf" at bounding box center [933, 283] width 97 height 13
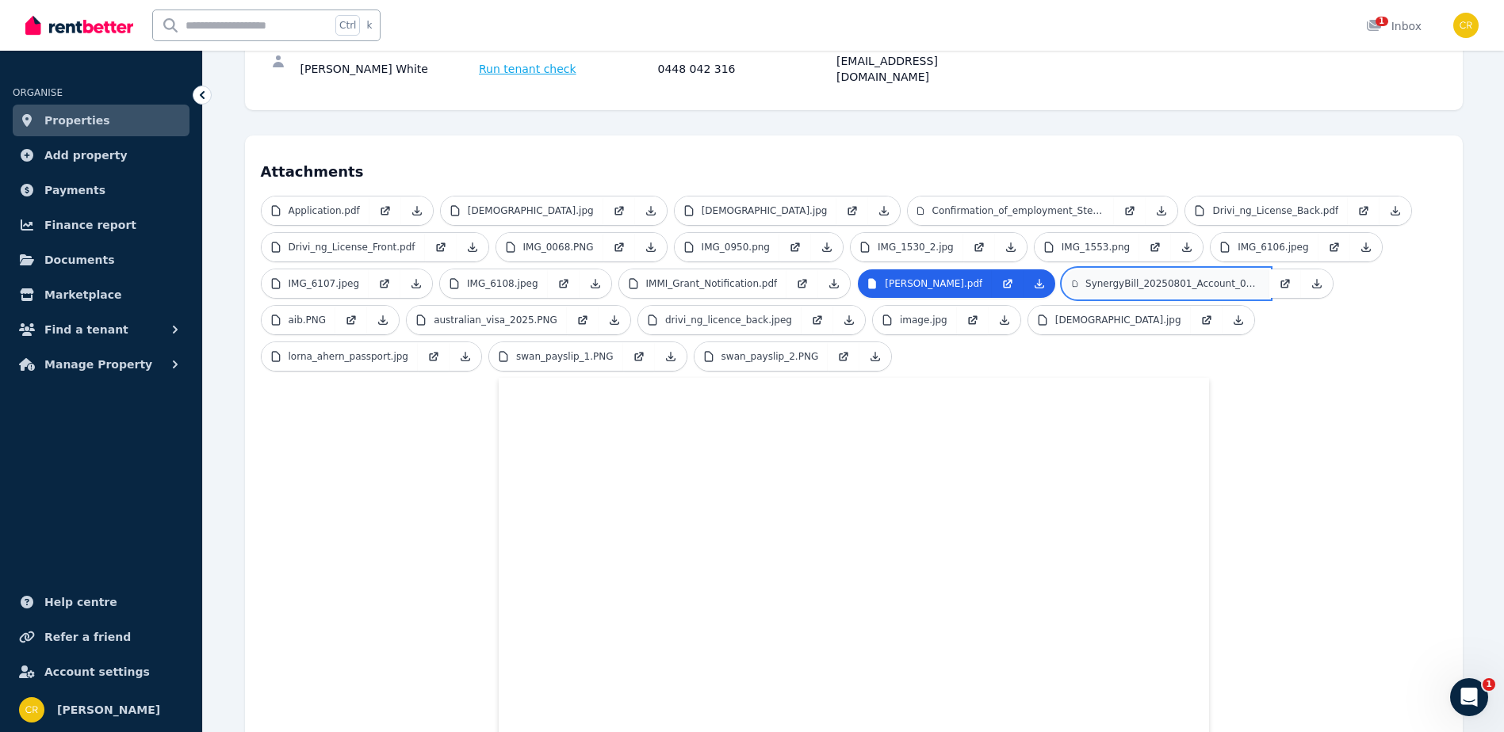
click at [1126, 277] on p "SynergyBill_20250801_Account_000418760120_025606.pdf" at bounding box center [1172, 283] width 174 height 13
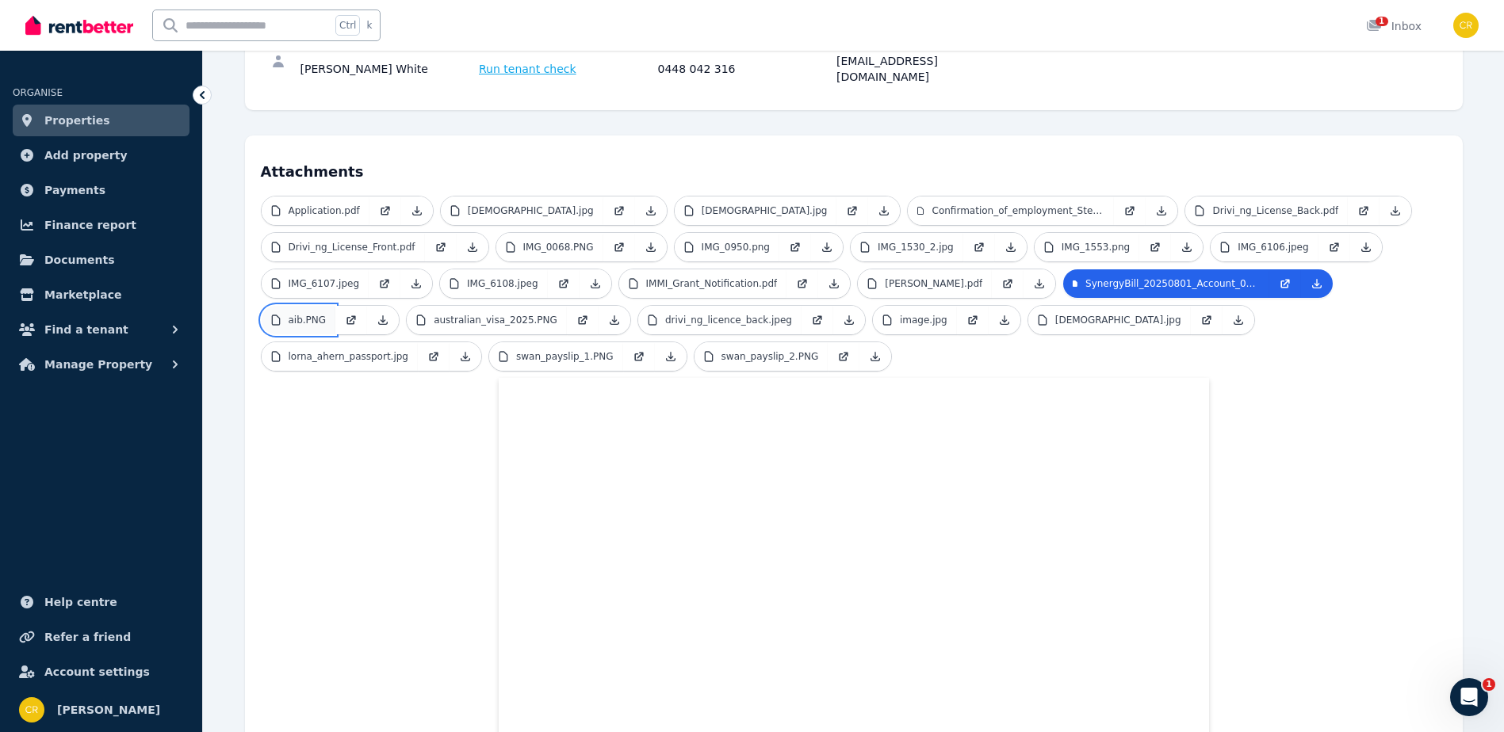
click at [304, 314] on p "aib.PNG" at bounding box center [308, 320] width 38 height 13
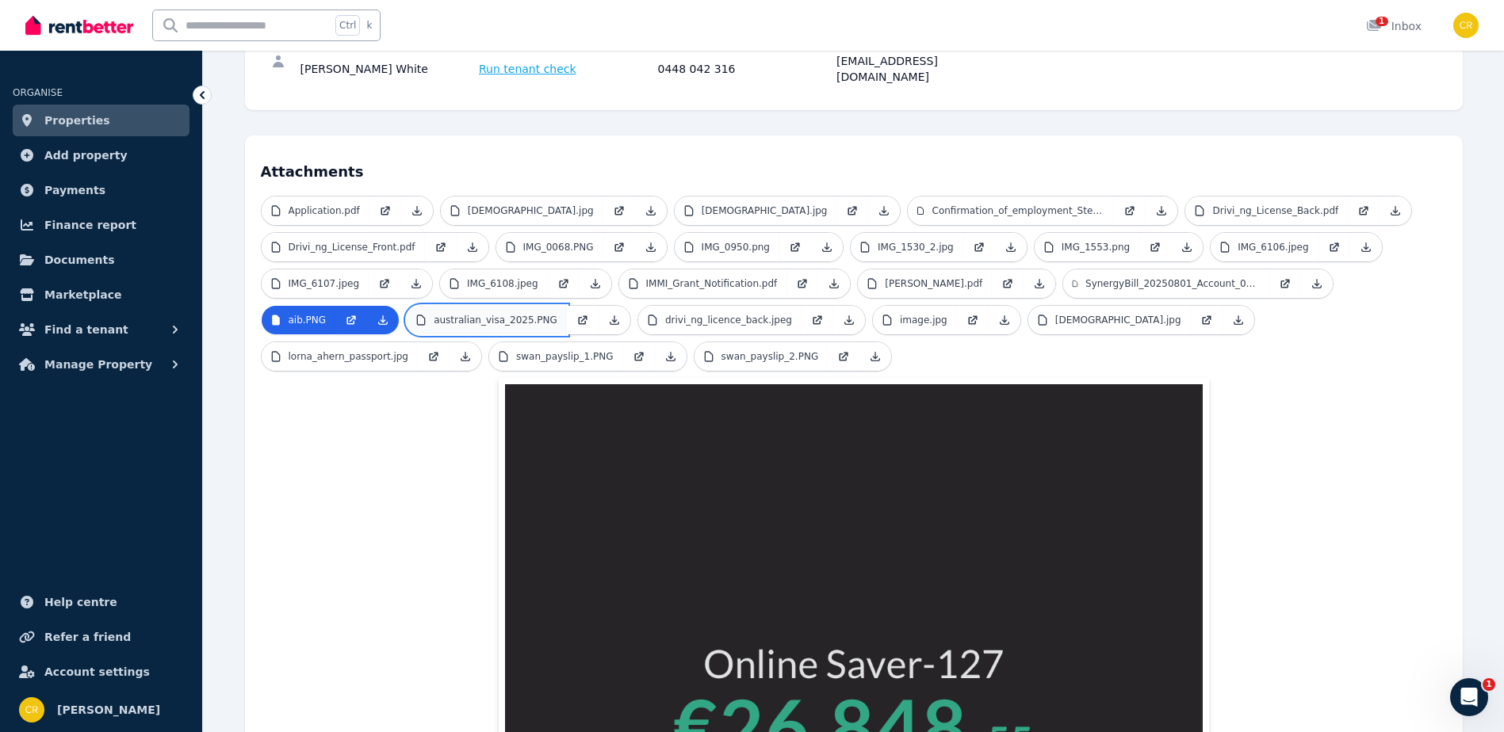
click at [483, 314] on p "australian_visa_2025.PNG" at bounding box center [496, 320] width 124 height 13
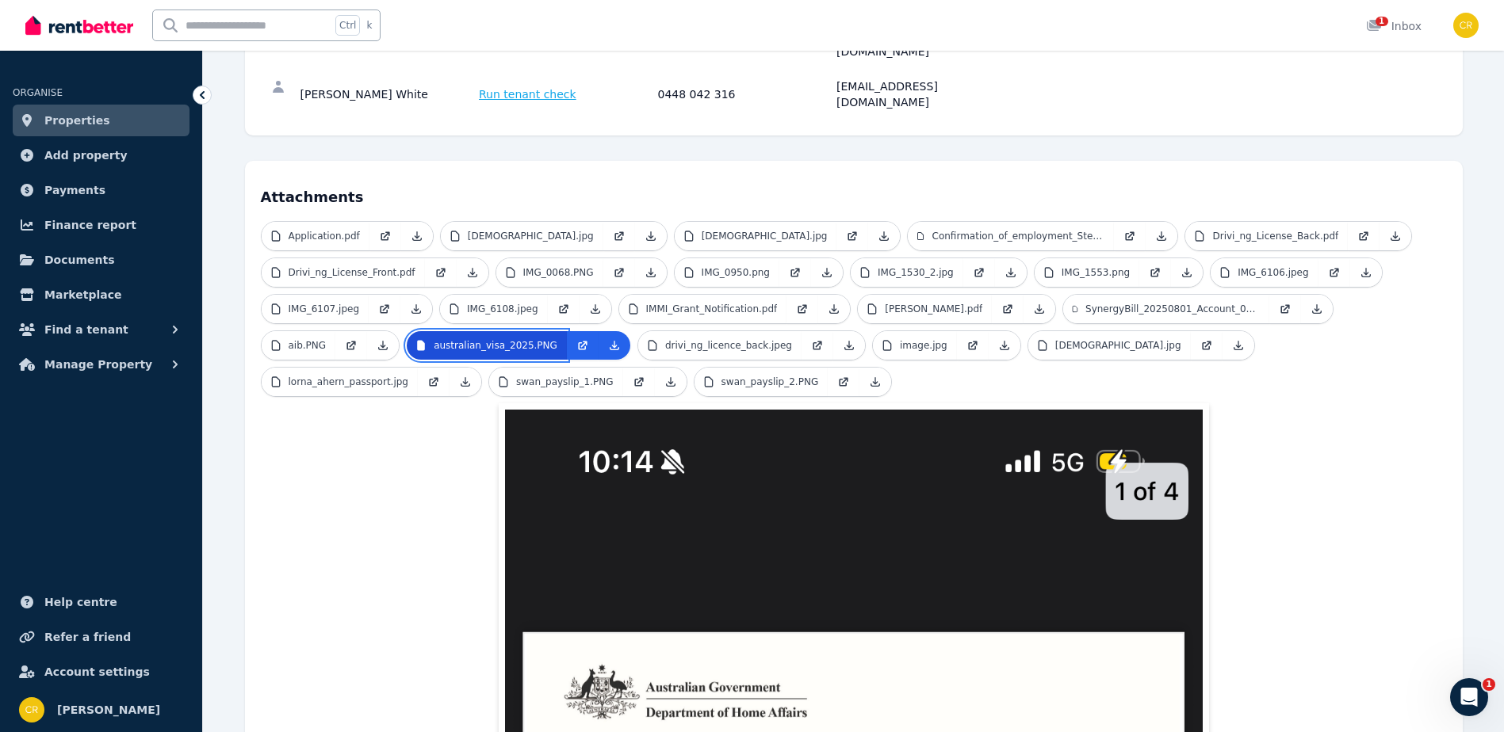
scroll to position [319, 0]
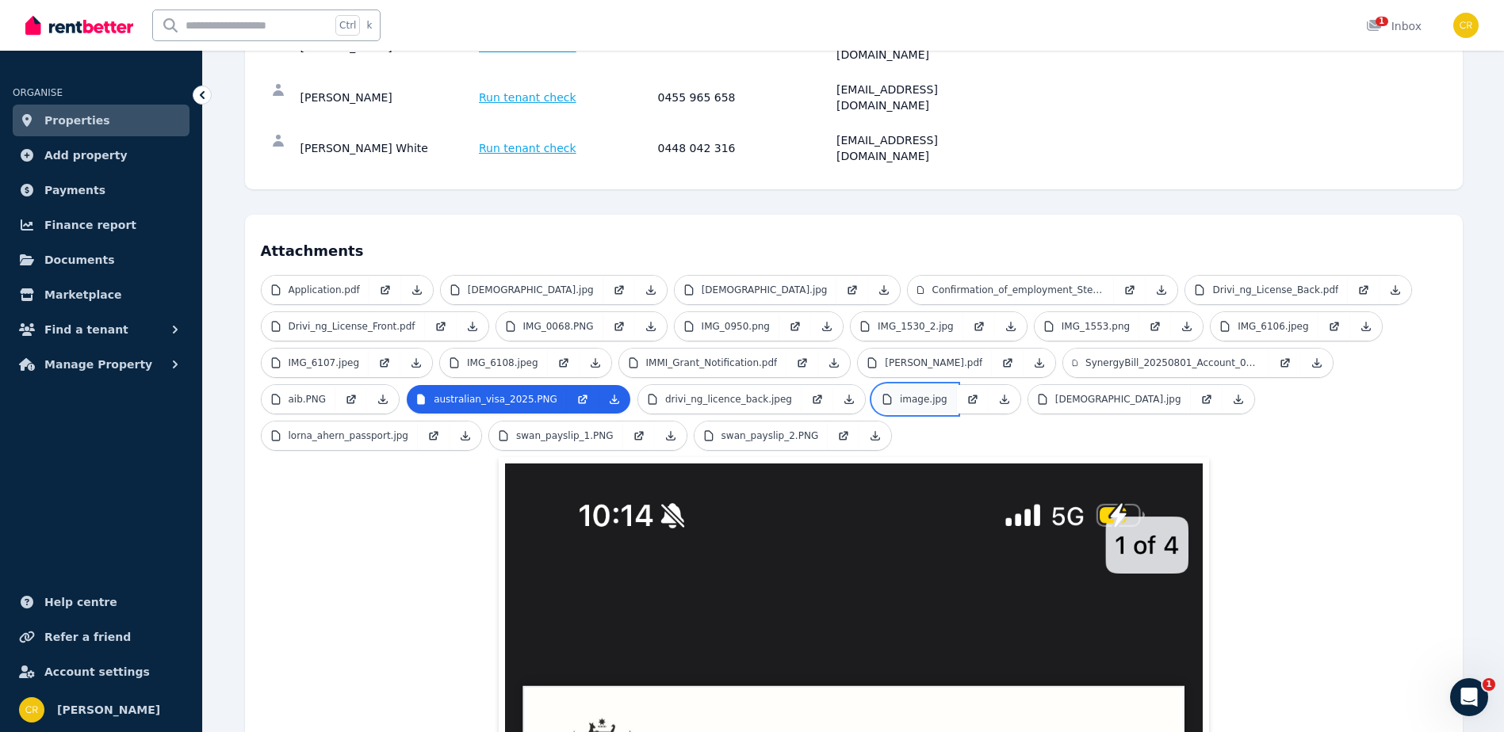
click at [873, 385] on link "image.jpg" at bounding box center [915, 399] width 84 height 29
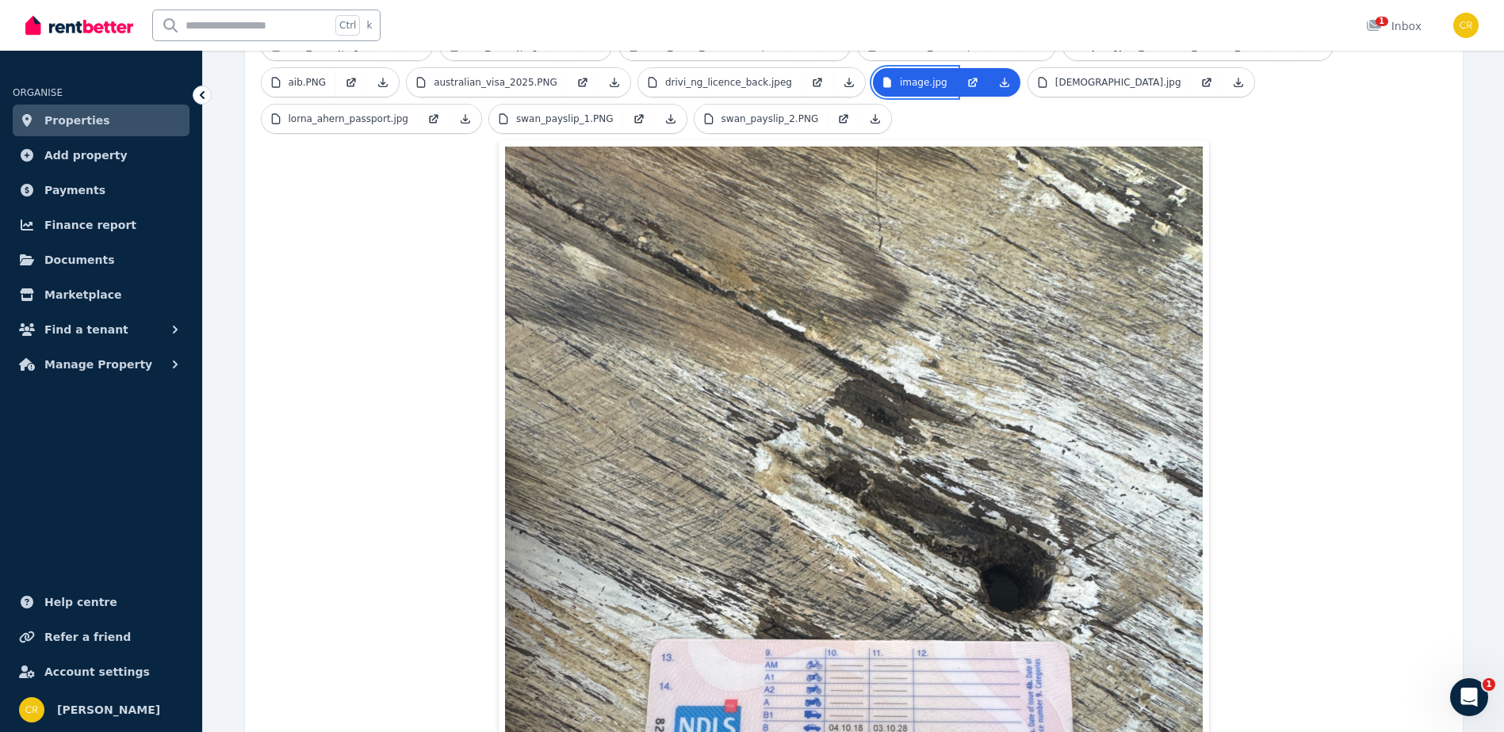
scroll to position [161, 0]
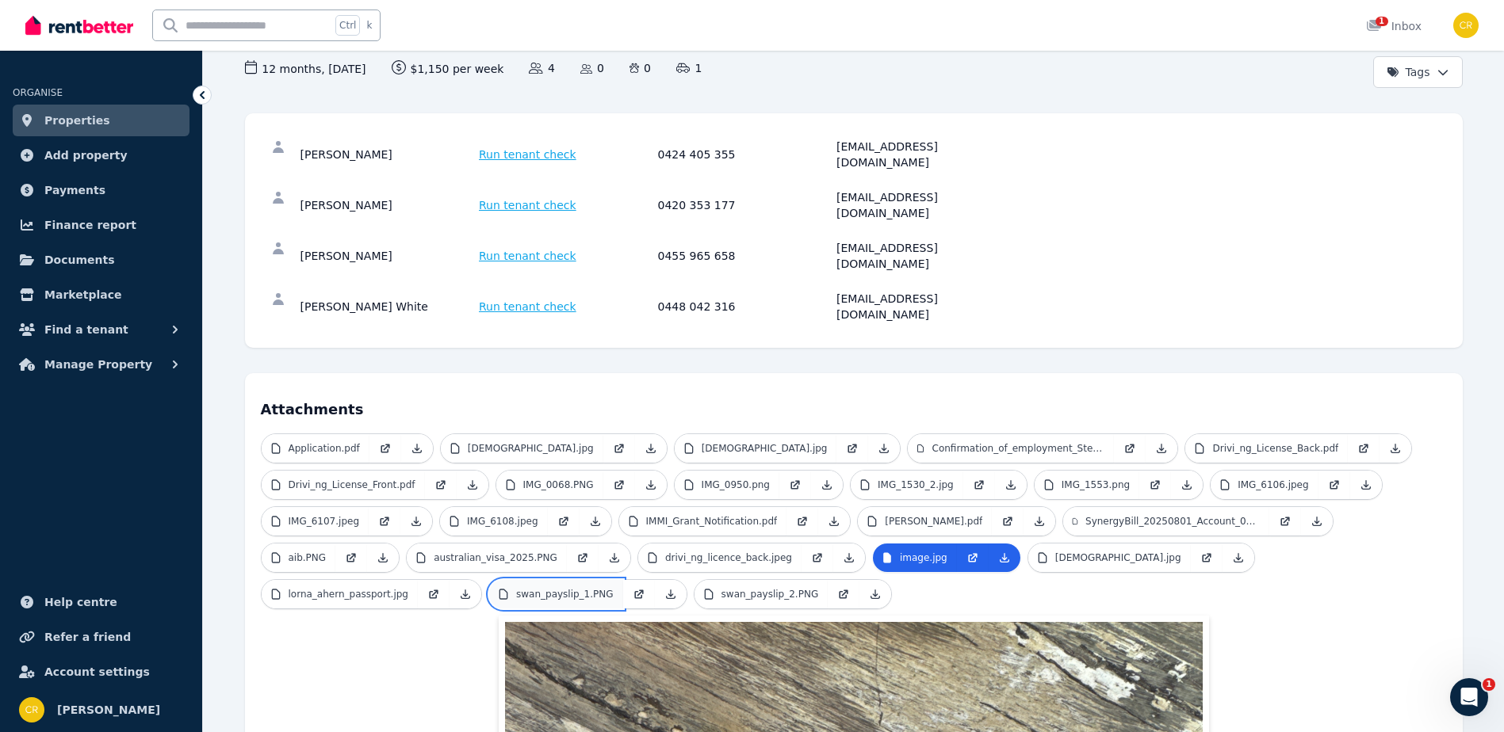
click at [516, 588] on p "swan_payslip_1.PNG" at bounding box center [564, 594] width 97 height 13
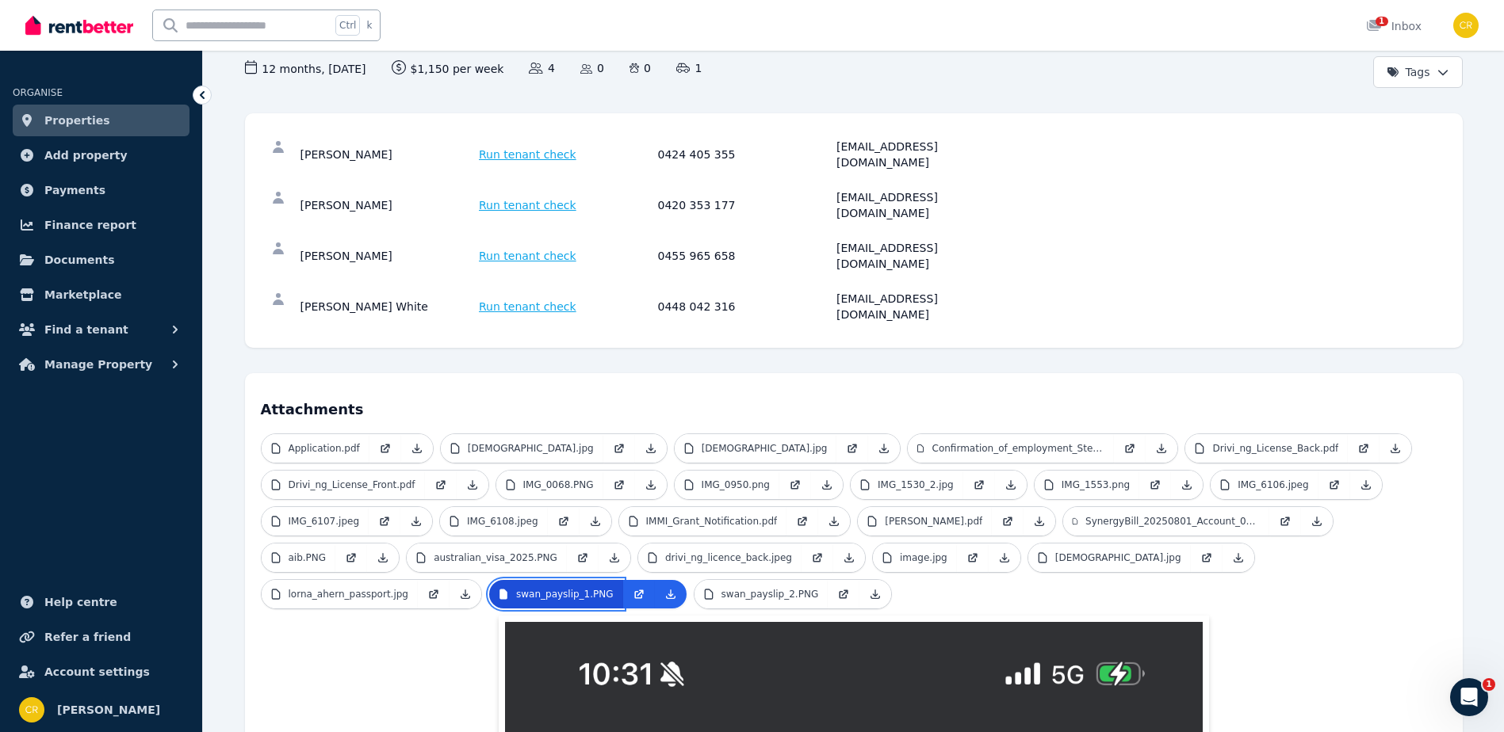
click at [516, 588] on p "swan_payslip_1.PNG" at bounding box center [564, 594] width 97 height 13
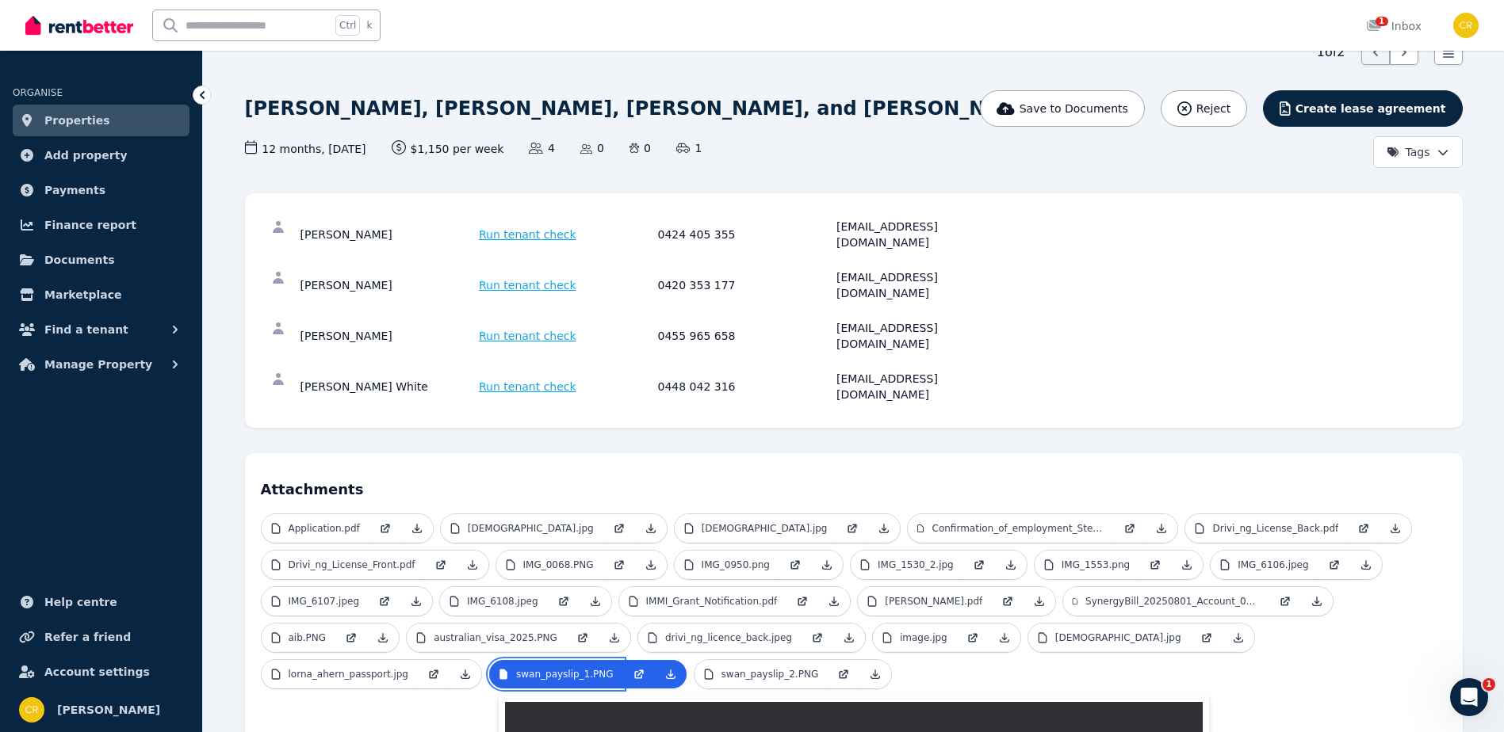
scroll to position [0, 0]
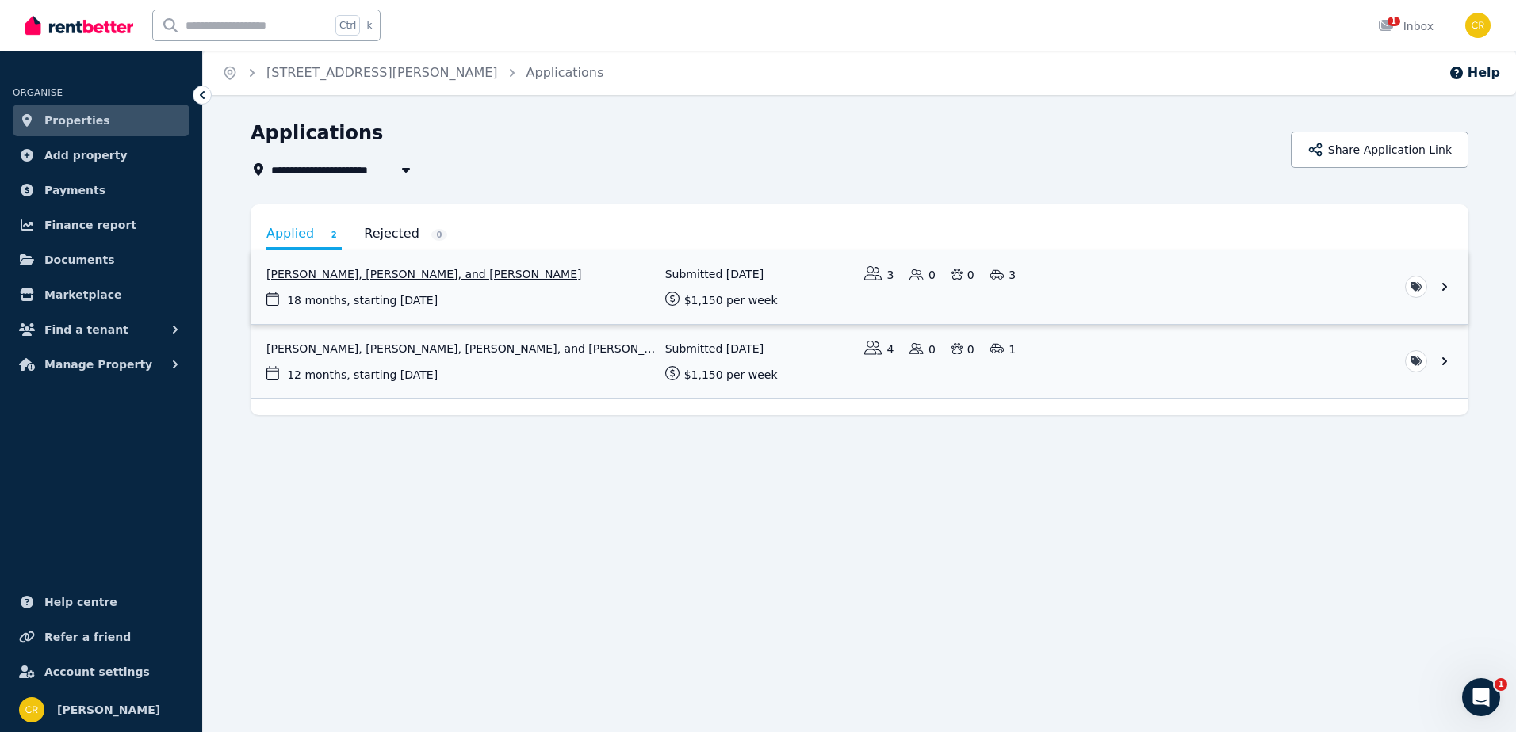
click at [1443, 287] on link "View application: Aaron Myler, Jake Mortimer, and Niall Curley" at bounding box center [859, 287] width 1218 height 74
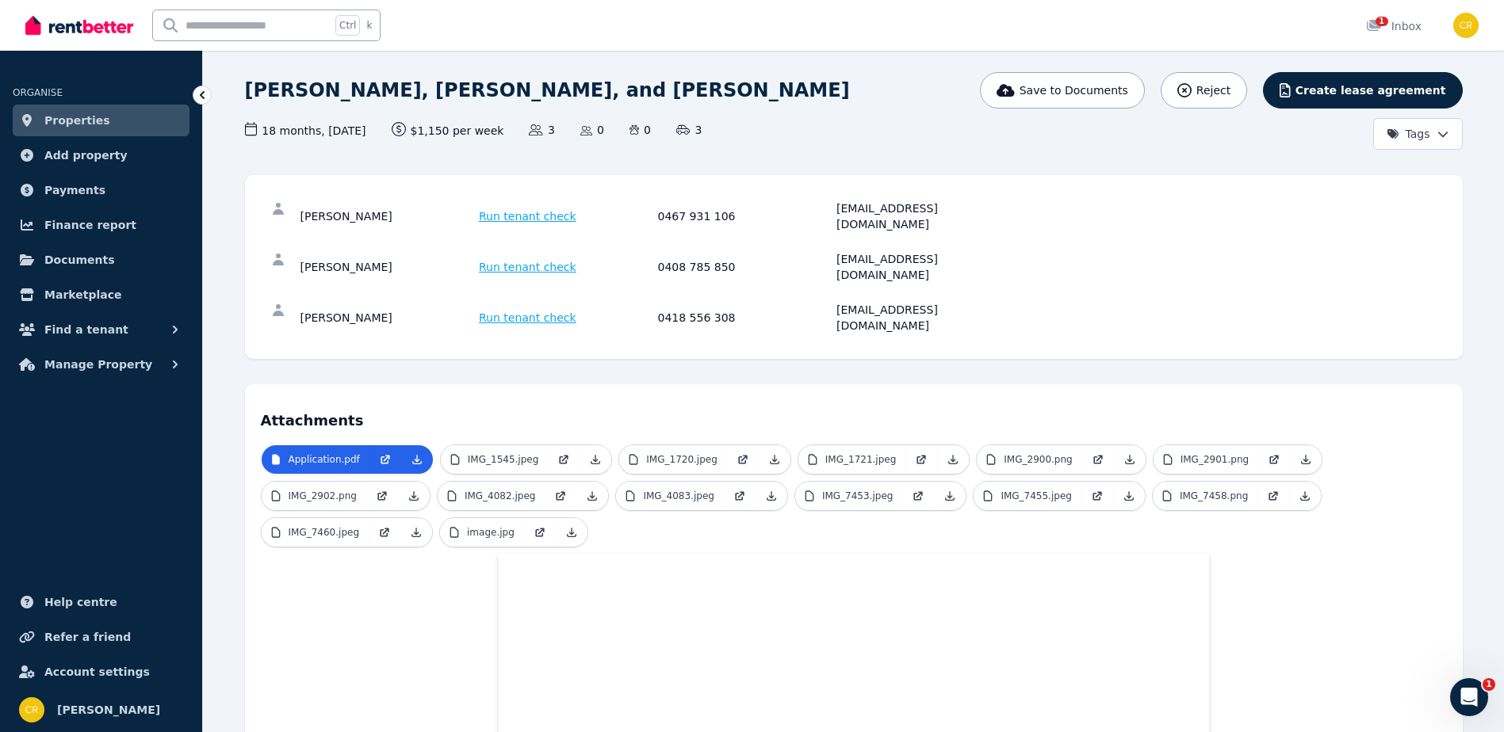
scroll to position [79, 0]
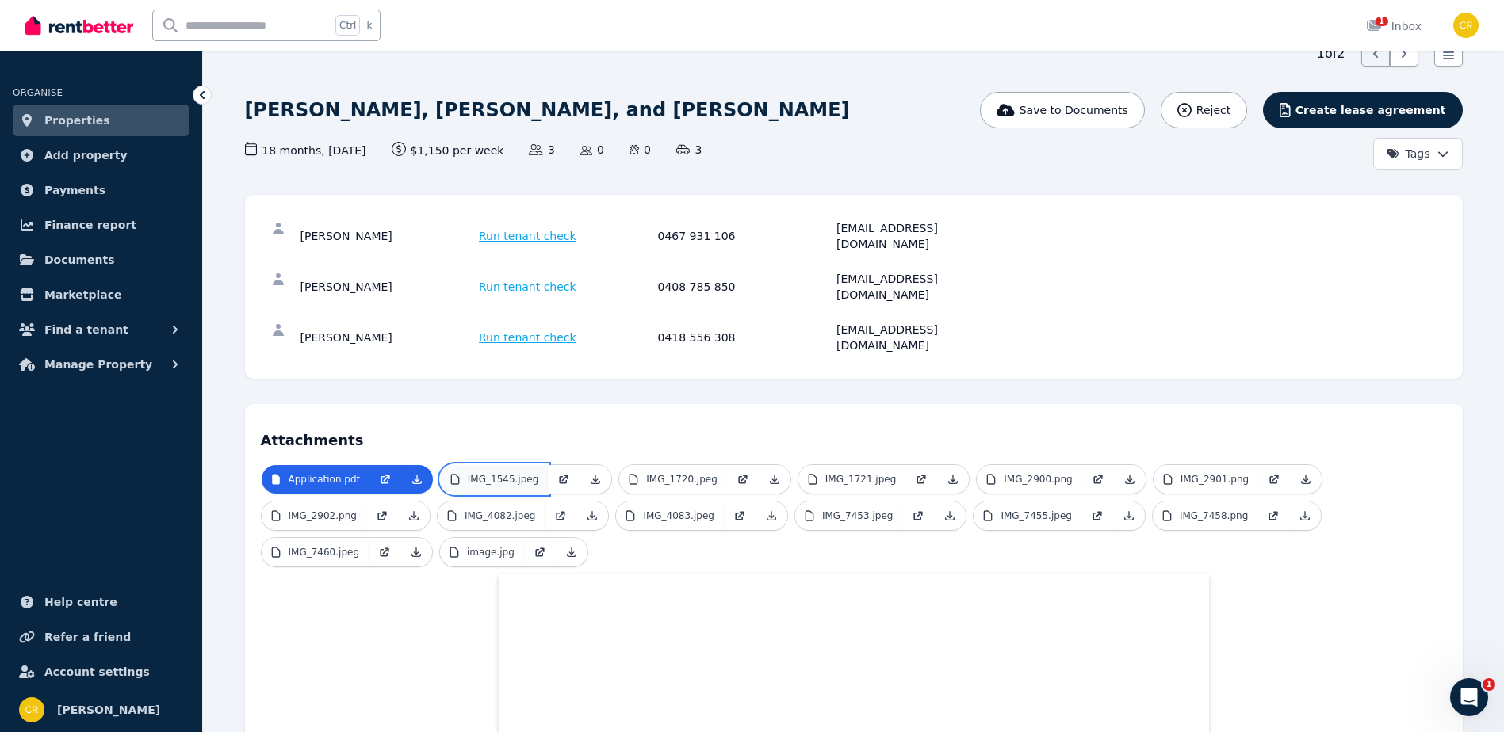
click at [476, 473] on p "IMG_1545.jpeg" at bounding box center [503, 479] width 71 height 13
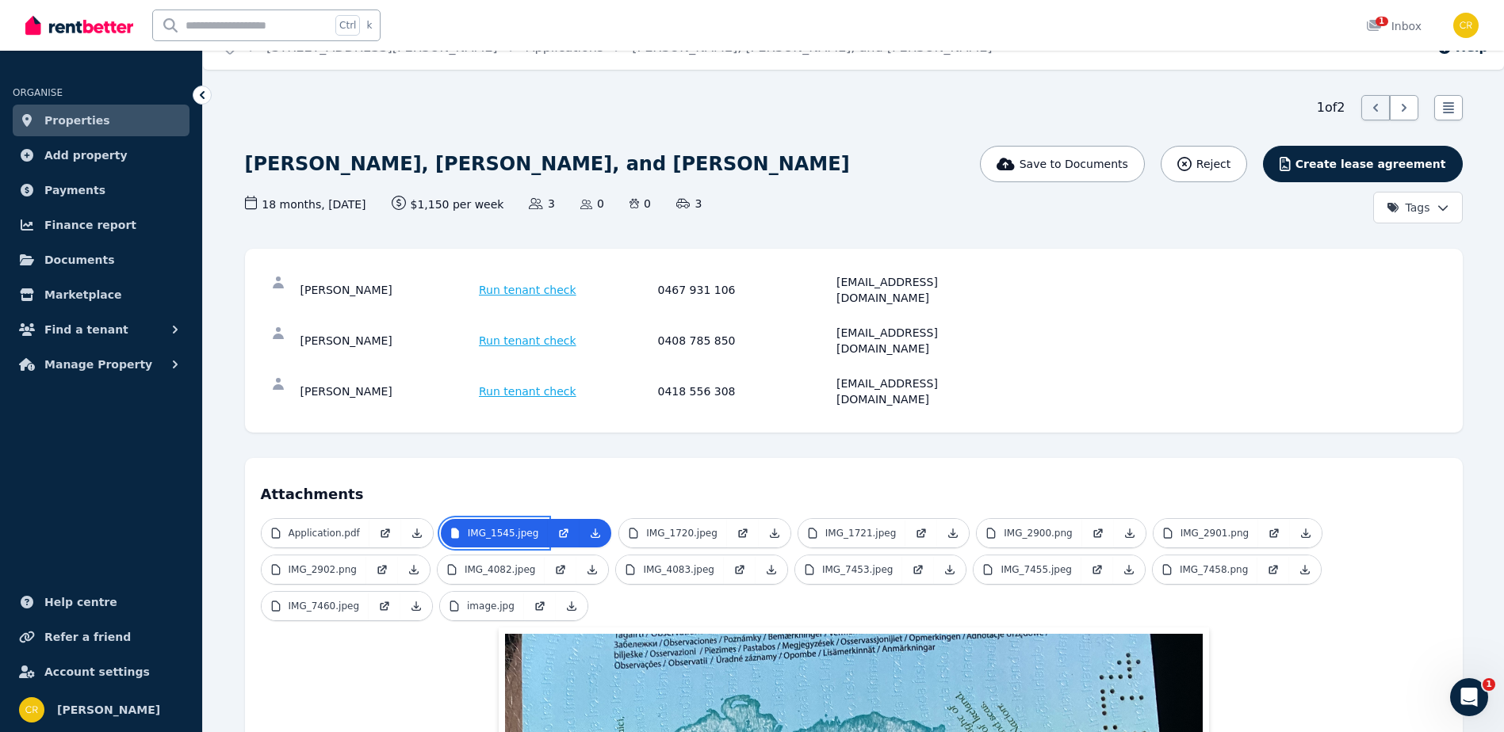
scroll to position [0, 0]
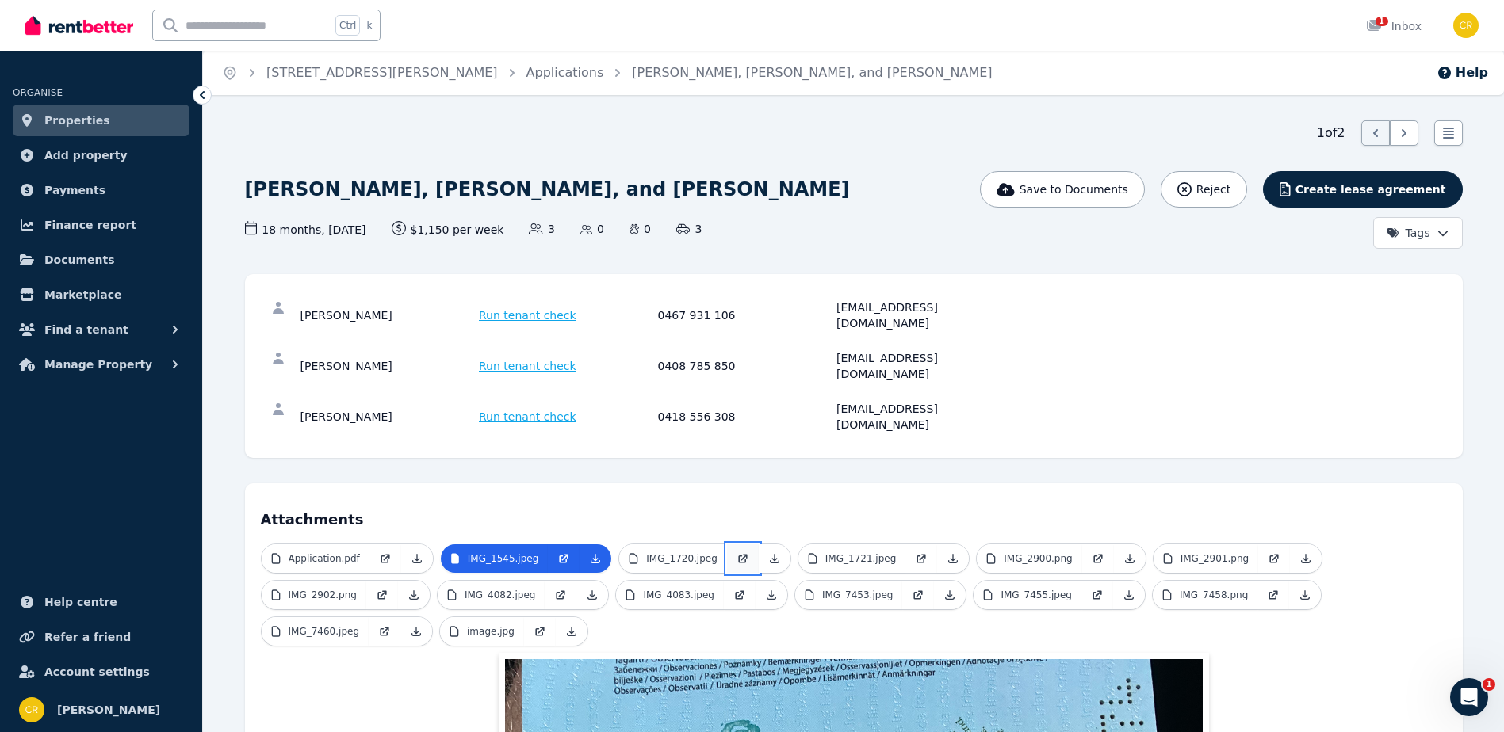
click at [727, 545] on link at bounding box center [743, 559] width 32 height 29
click at [855, 552] on p "IMG_1721.jpeg" at bounding box center [860, 558] width 71 height 13
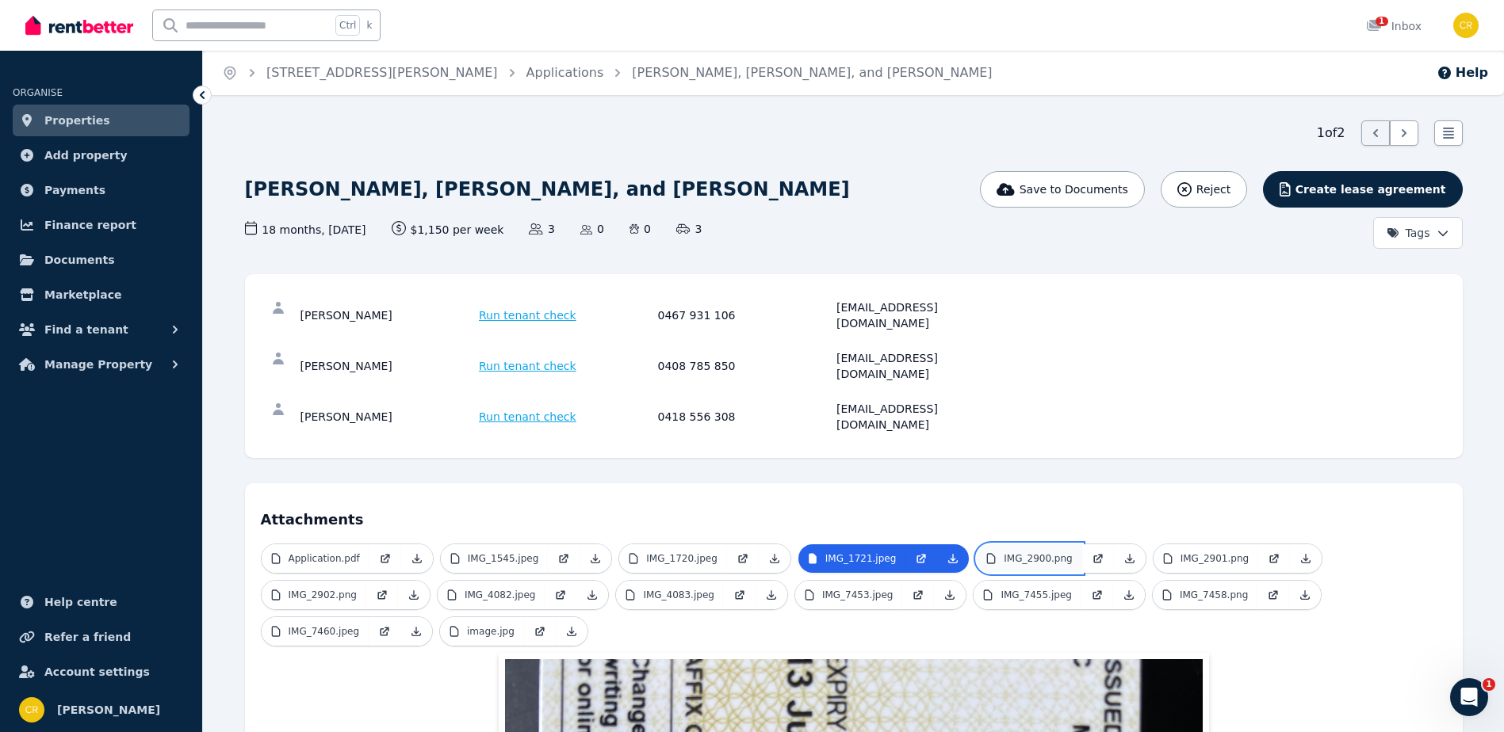
click at [1004, 552] on p "IMG_2900.png" at bounding box center [1038, 558] width 68 height 13
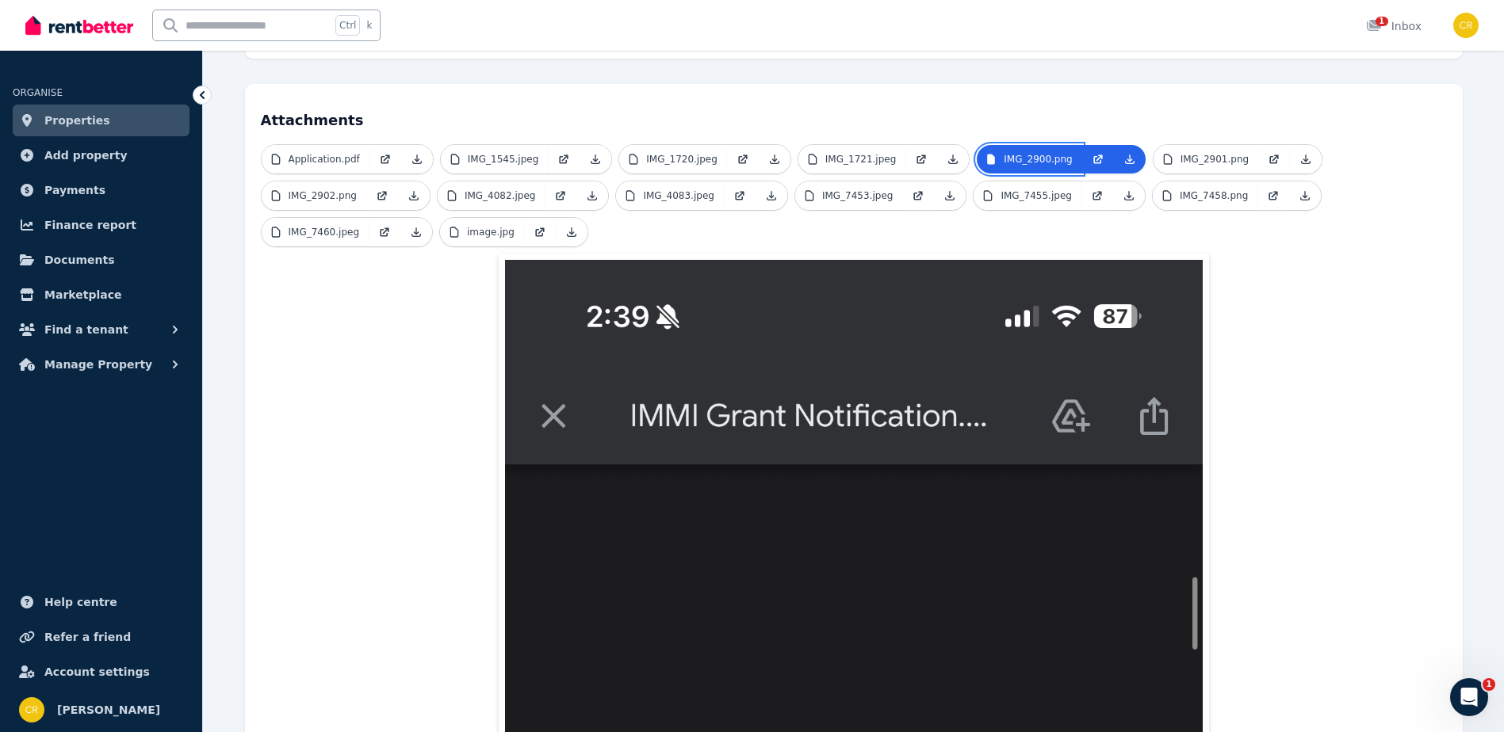
scroll to position [396, 0]
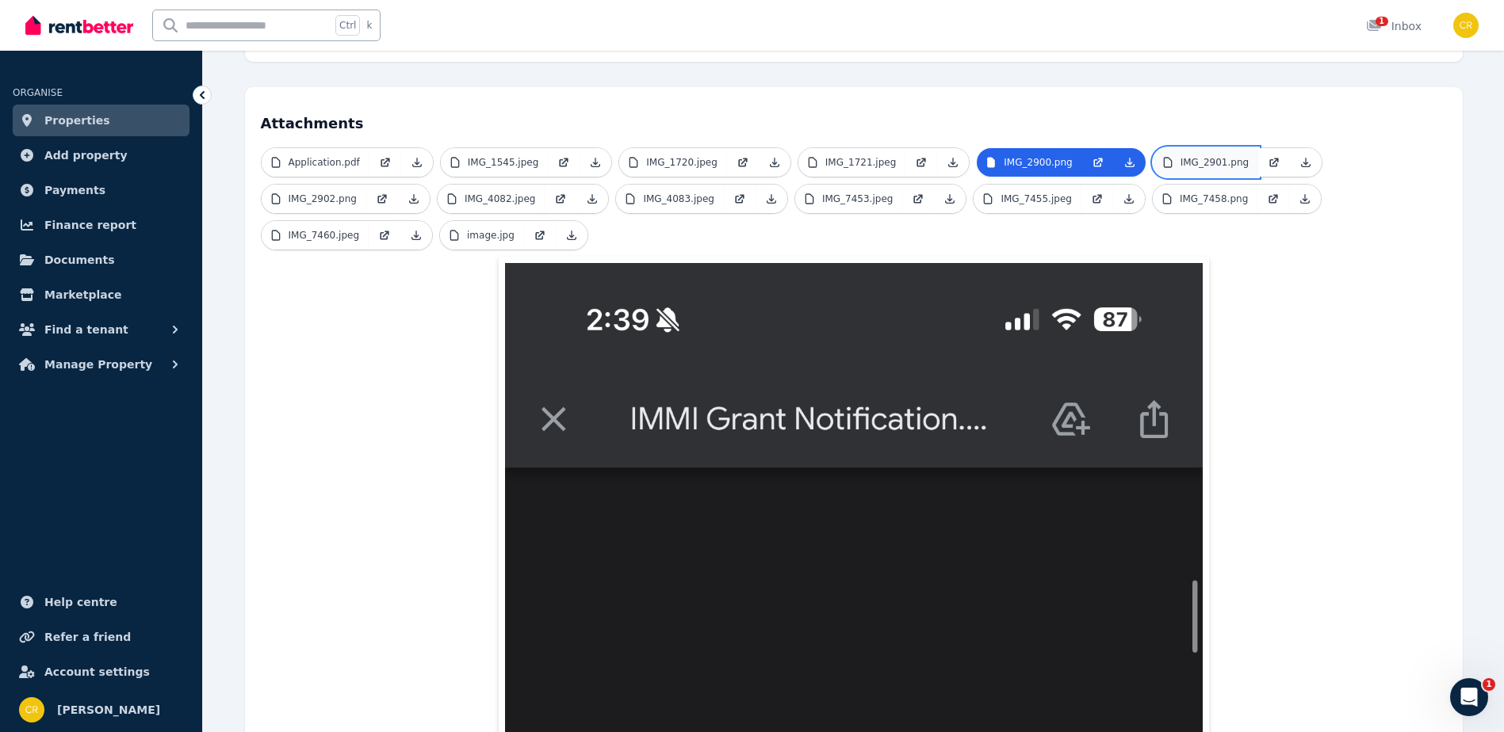
click at [1180, 156] on p "IMG_2901.png" at bounding box center [1214, 162] width 68 height 13
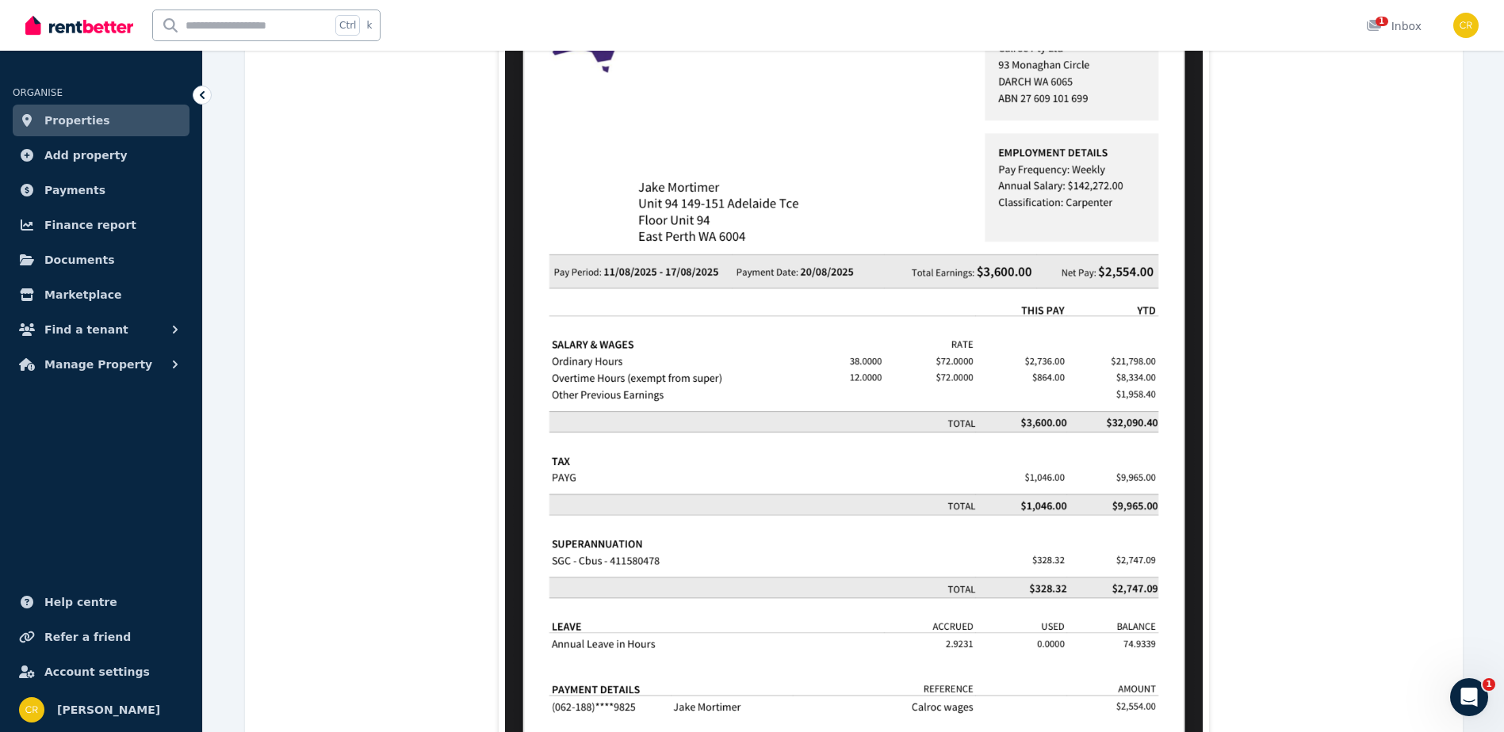
scroll to position [951, 0]
